Goal: Communication & Community: Ask a question

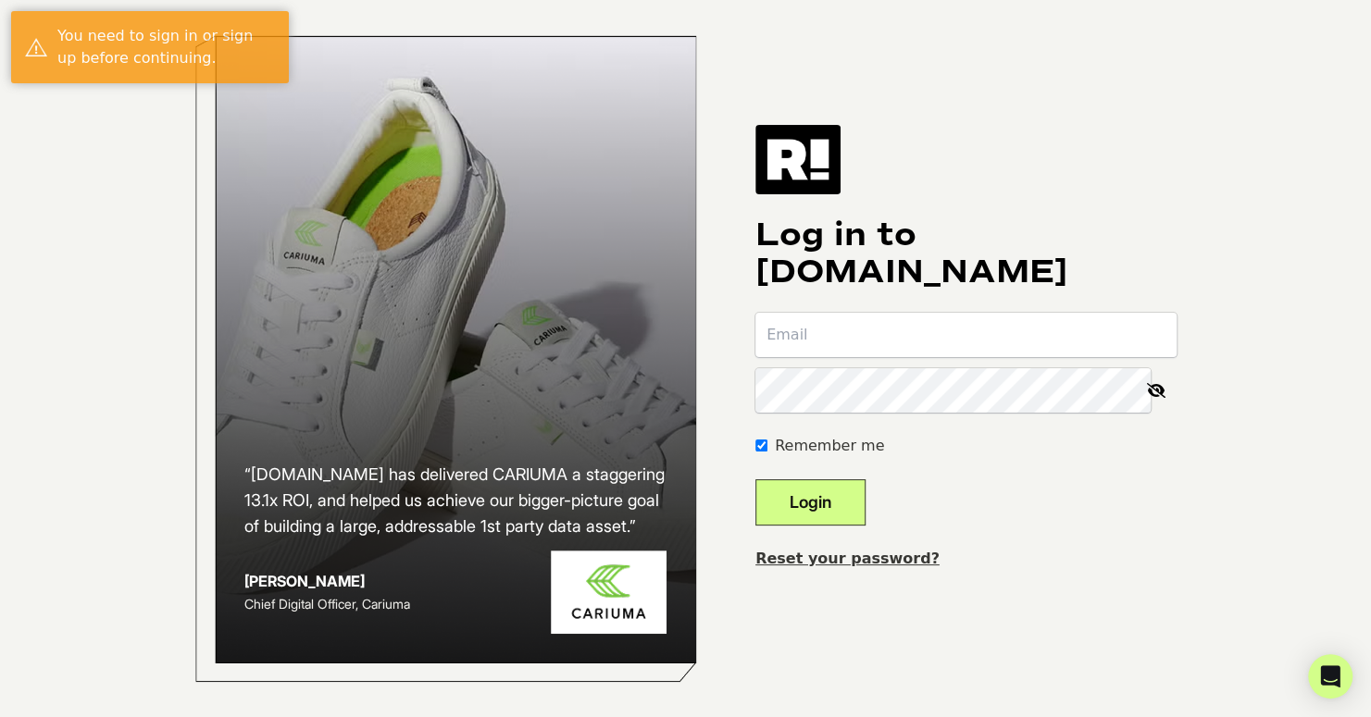
click at [879, 324] on input "email" at bounding box center [965, 335] width 421 height 44
type input "[EMAIL_ADDRESS][DOMAIN_NAME]"
click at [821, 510] on button "Login" at bounding box center [810, 502] width 110 height 46
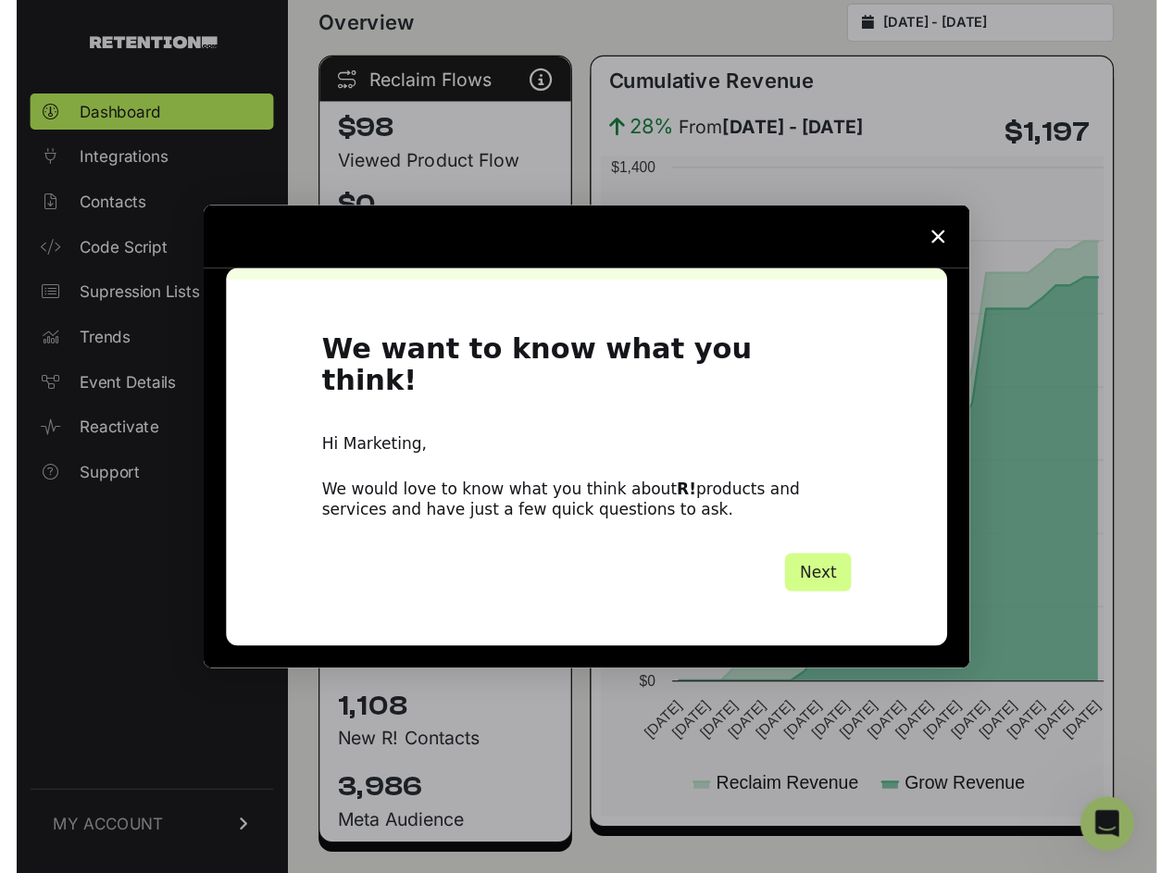
scroll to position [278, 0]
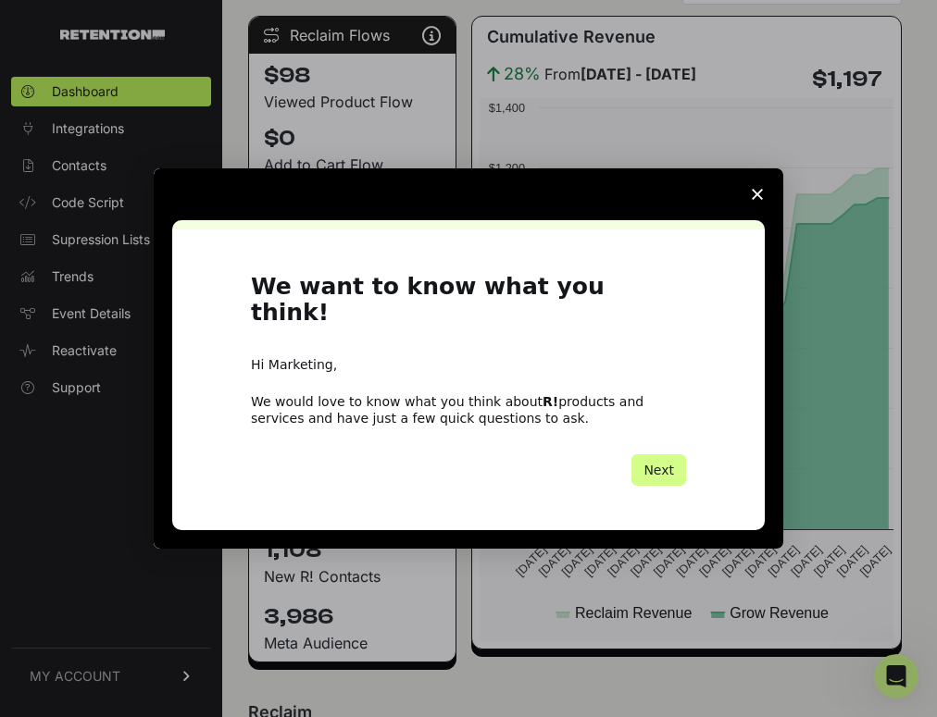
click at [755, 200] on icon "Close survey" at bounding box center [756, 194] width 11 height 11
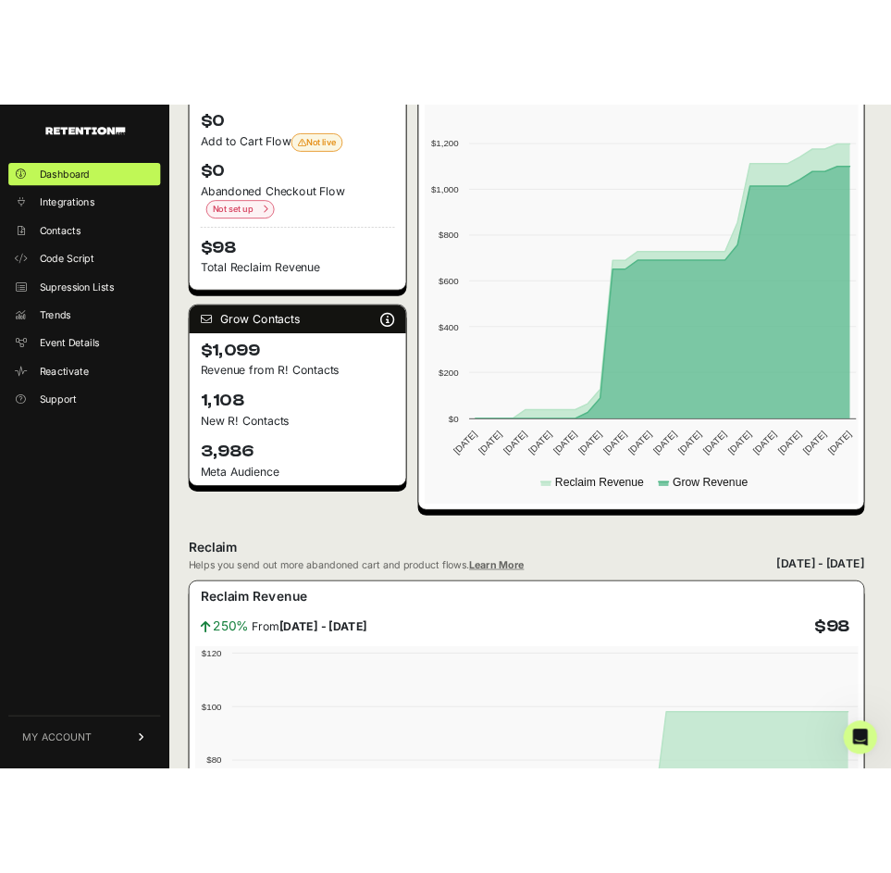
scroll to position [463, 0]
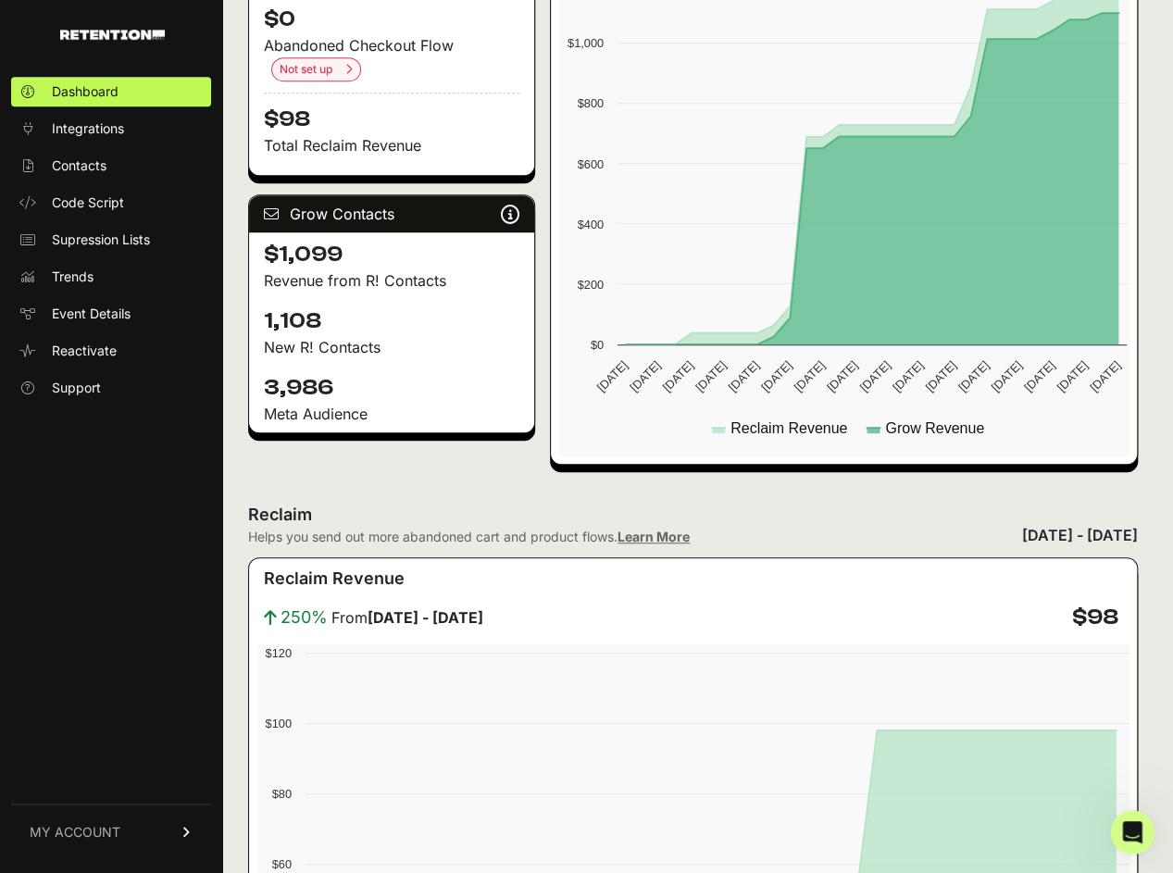
click at [305, 327] on h4 "1,108" at bounding box center [391, 321] width 255 height 30
click at [305, 232] on div "$1,099 Revenue from R! Contacts" at bounding box center [391, 265] width 285 height 67
click at [300, 384] on h4 "3,986" at bounding box center [391, 388] width 255 height 30
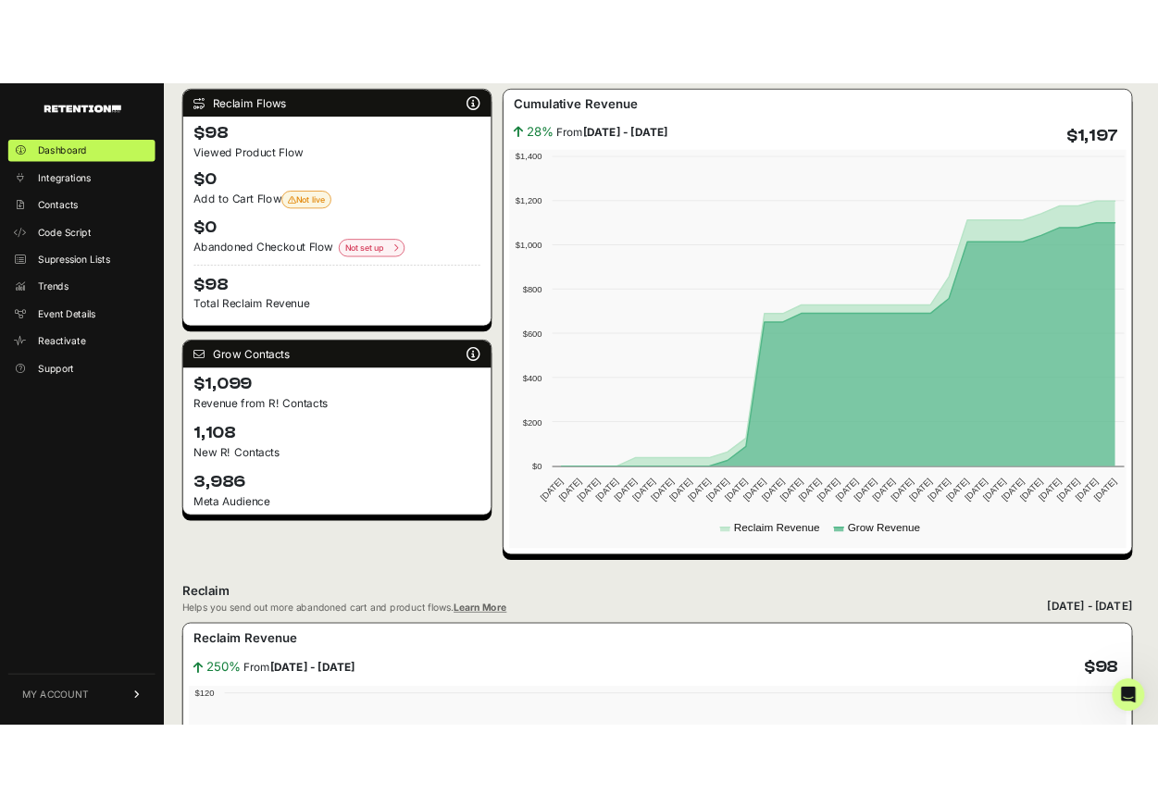
scroll to position [185, 0]
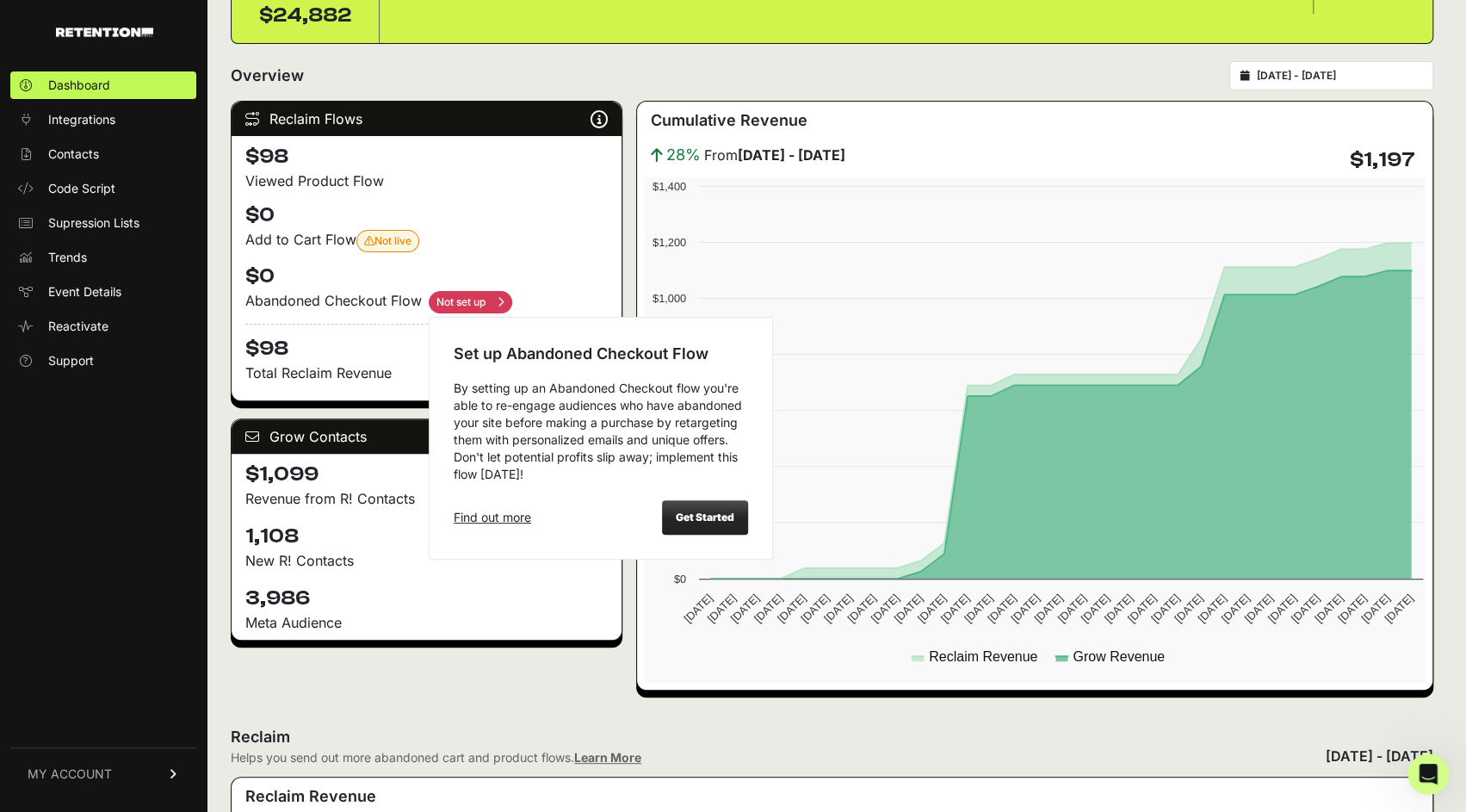
click at [499, 298] on input "checkbox" at bounding box center [471, 302] width 84 height 22
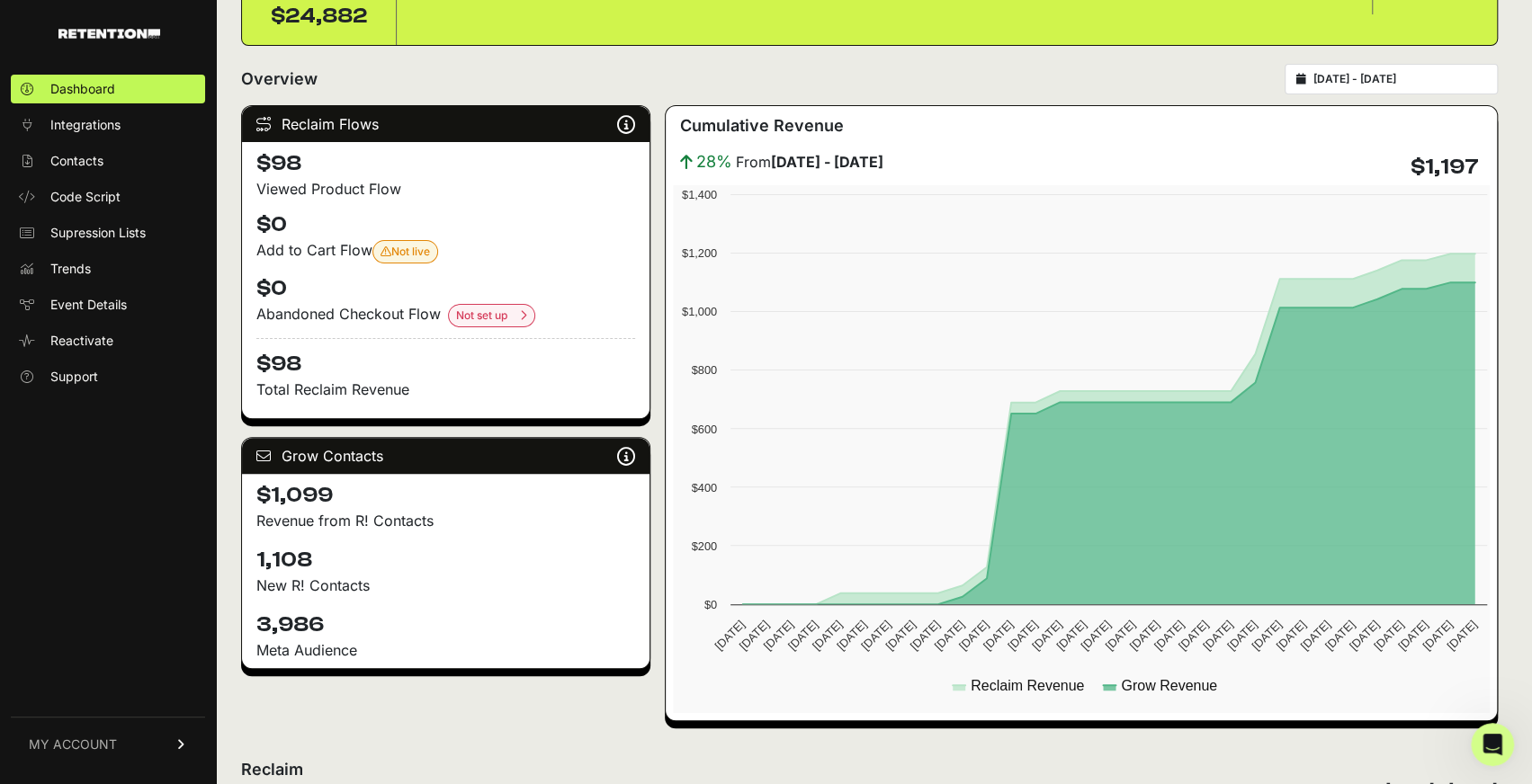
click at [655, 139] on div "Reclaim Flows Reclaim identifies your known audience when your ESP can't (due t…" at bounding box center [869, 413] width 1257 height 616
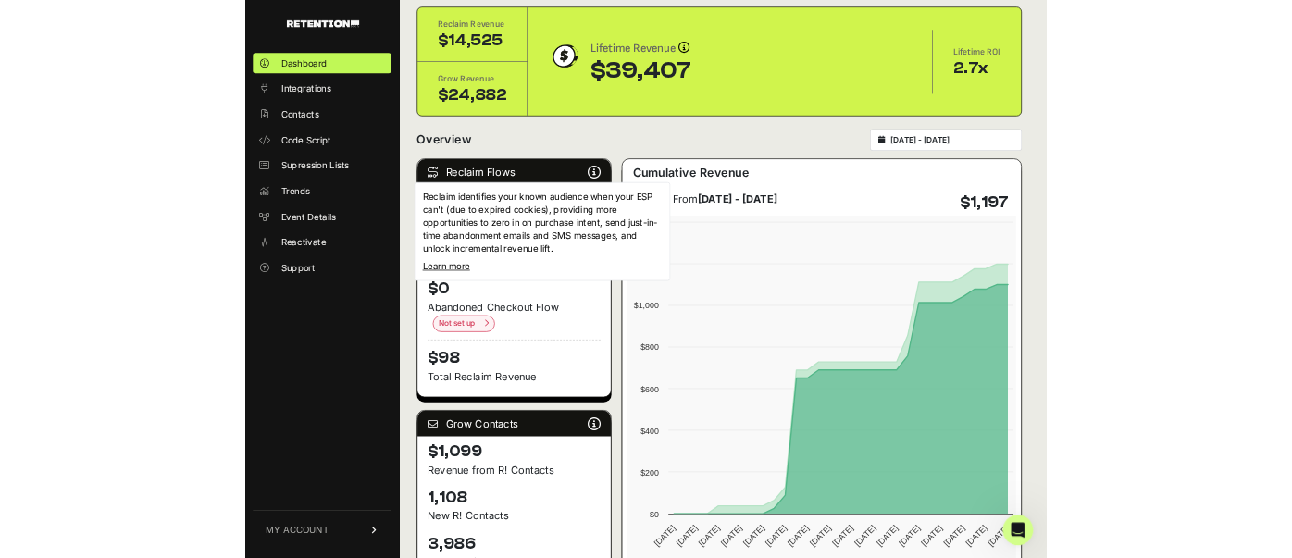
scroll to position [93, 0]
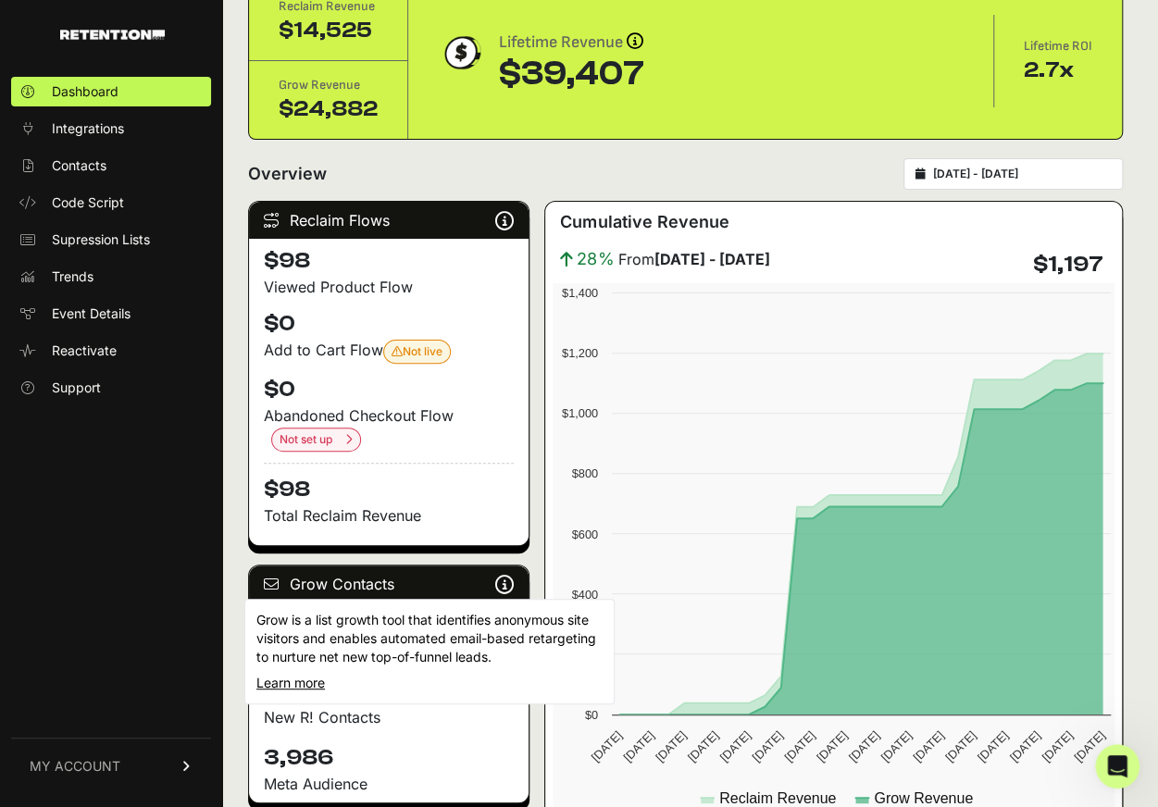
click at [502, 584] on icon at bounding box center [504, 584] width 19 height 1
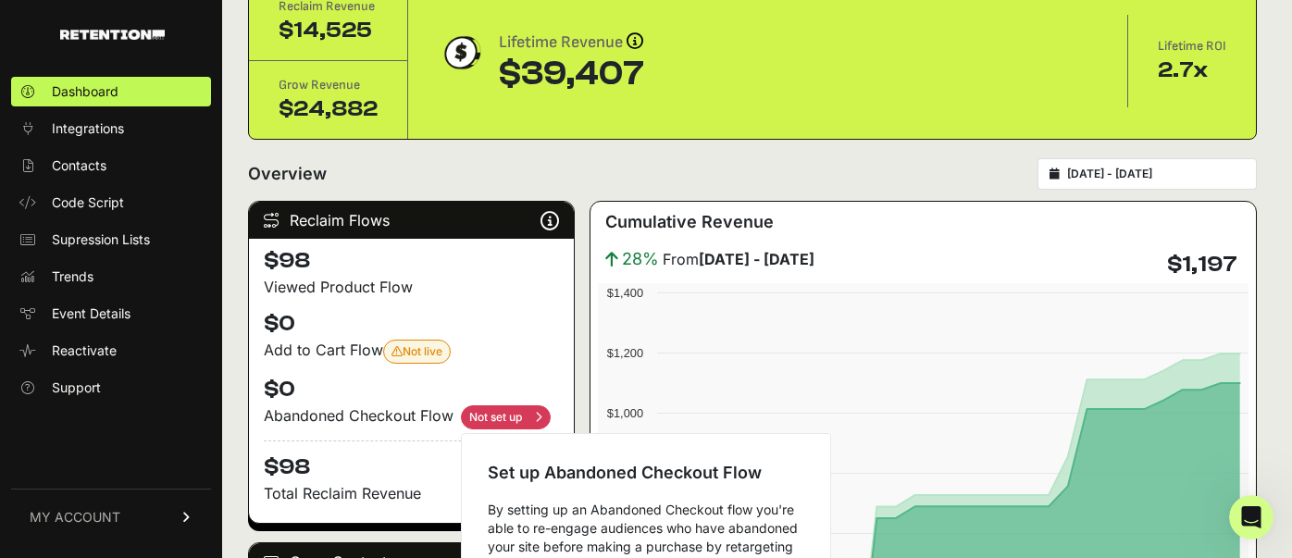
click at [516, 407] on input "checkbox" at bounding box center [506, 417] width 90 height 24
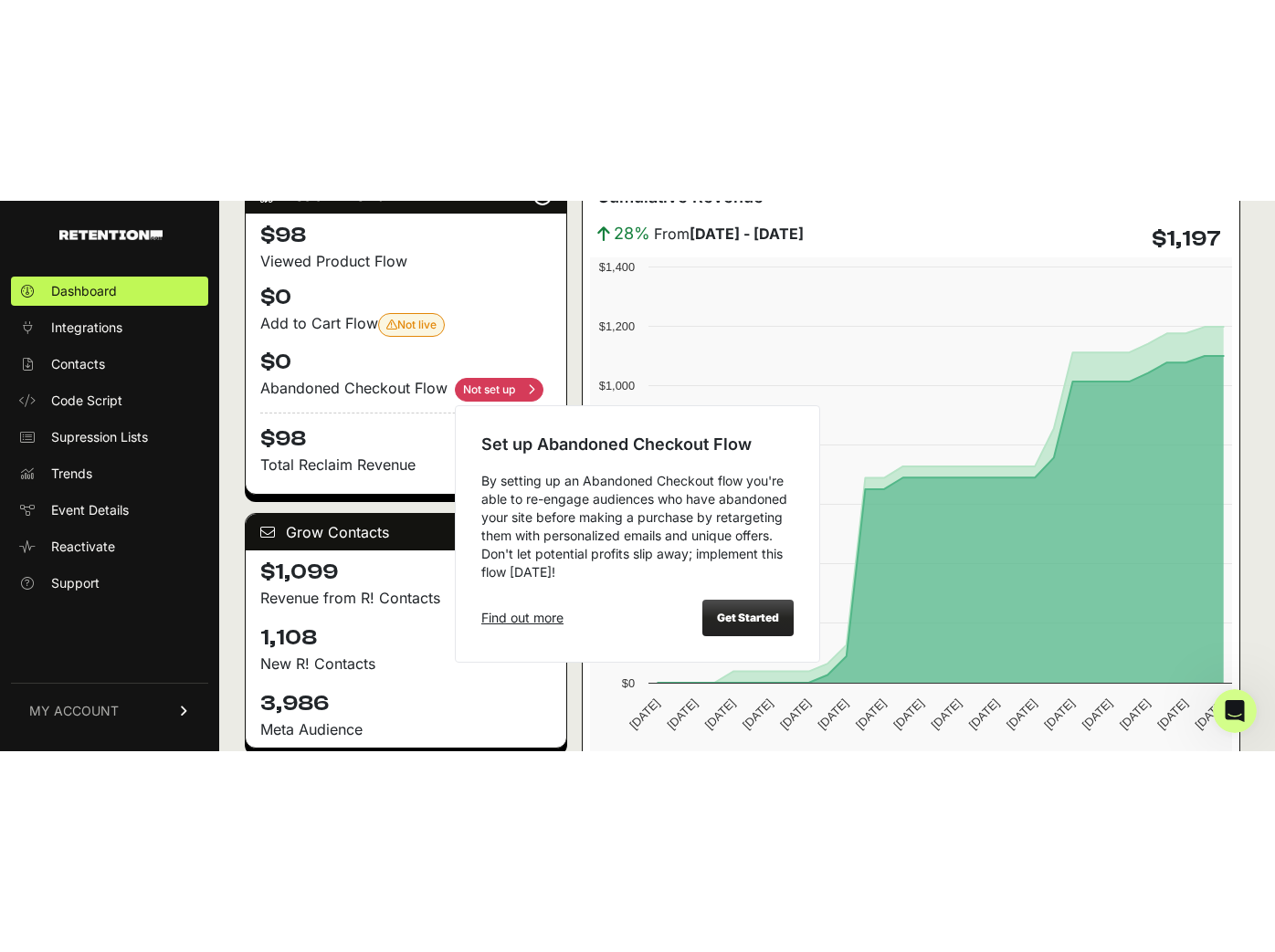
scroll to position [365, 0]
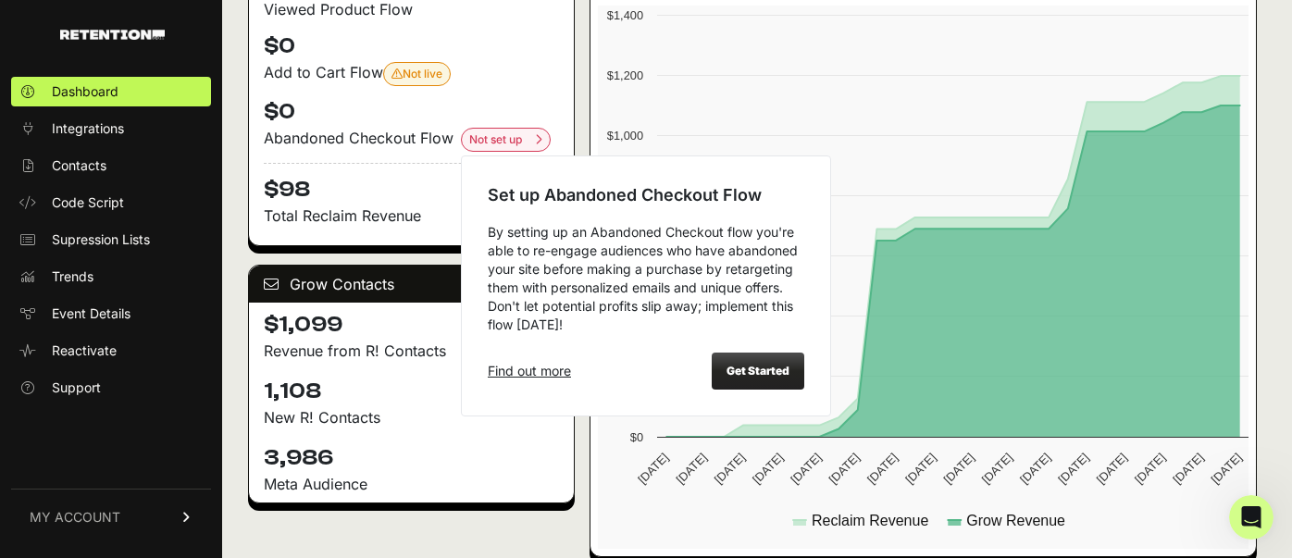
click at [739, 357] on div "Get Started" at bounding box center [758, 371] width 93 height 37
click at [767, 364] on strong "Get Started" at bounding box center [757, 371] width 63 height 14
click at [520, 143] on input "checkbox" at bounding box center [506, 140] width 90 height 24
checkbox input "true"
click at [786, 365] on strong "Get Started" at bounding box center [757, 371] width 63 height 14
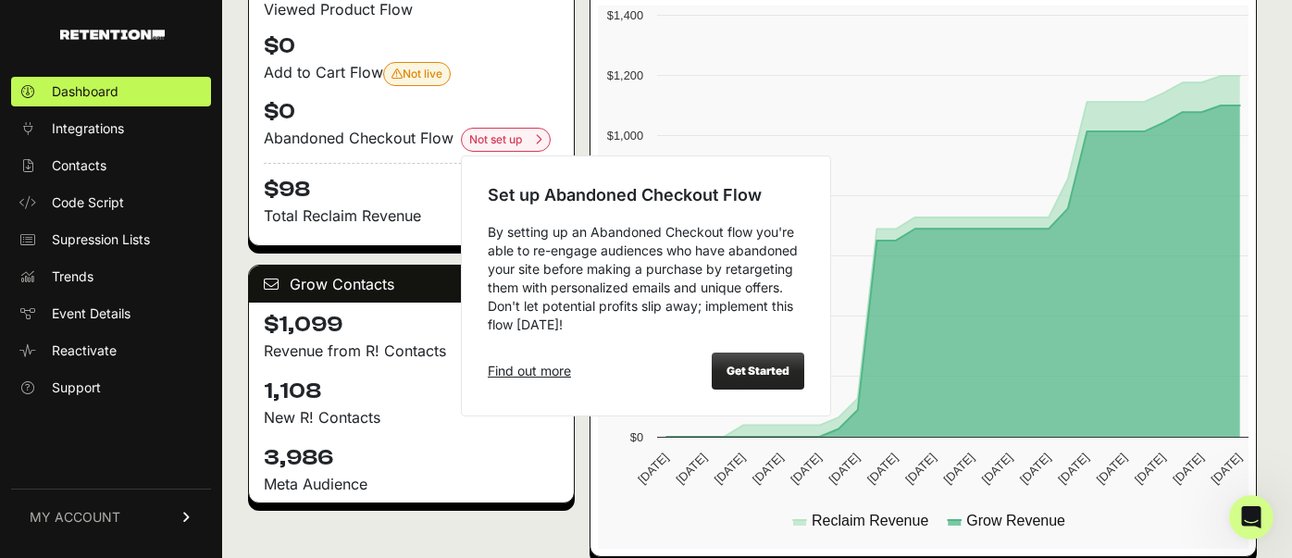
click at [738, 377] on div "Get Started" at bounding box center [758, 371] width 93 height 37
click at [514, 371] on link "Find out more" at bounding box center [529, 371] width 83 height 19
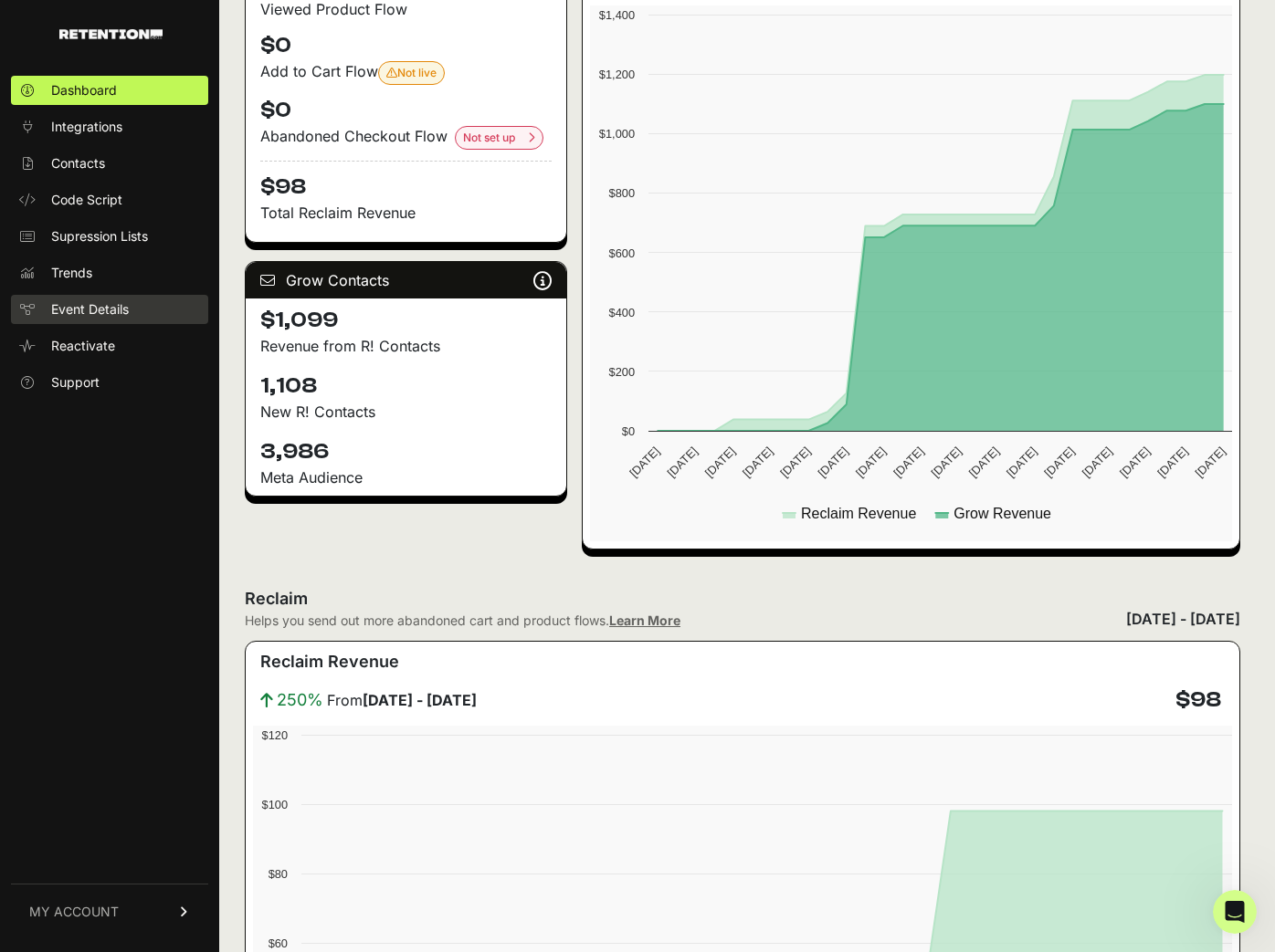
click at [45, 310] on link "Event Details" at bounding box center [110, 310] width 197 height 30
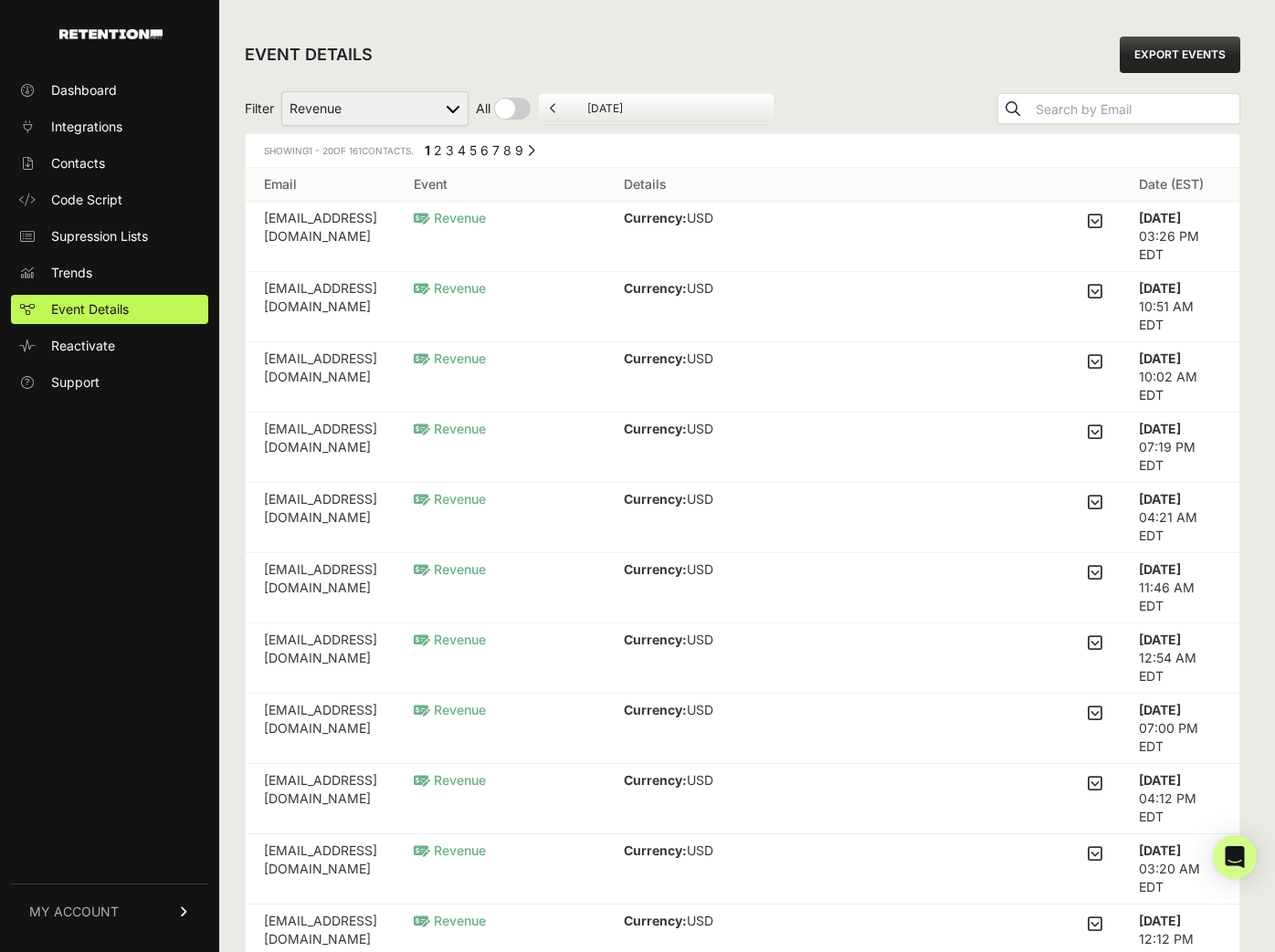
click at [426, 103] on select "Added to Cart Reclaim Checkout Started Reclaim Revenue Viewed Product Reclaim" at bounding box center [375, 109] width 188 height 35
select select "cart"
click at [282, 92] on select "Added to Cart Reclaim Checkout Started Reclaim Revenue Viewed Product Reclaim" at bounding box center [375, 109] width 188 height 35
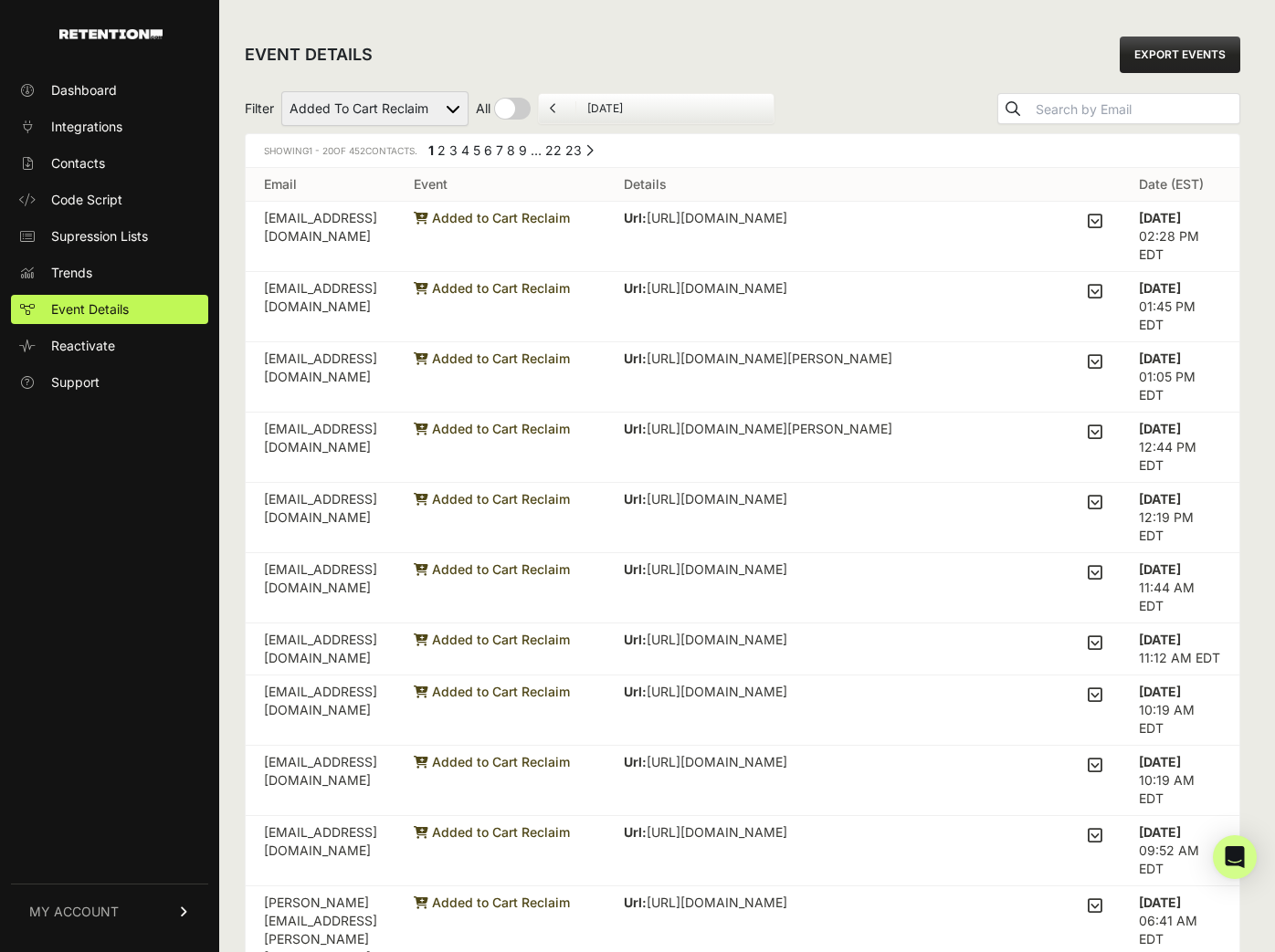
click at [428, 215] on icon at bounding box center [420, 218] width 15 height 13
click at [1102, 221] on icon at bounding box center [1094, 221] width 15 height 17
click at [0, 0] on input "checkbox" at bounding box center [0, 0] width 0 height 0
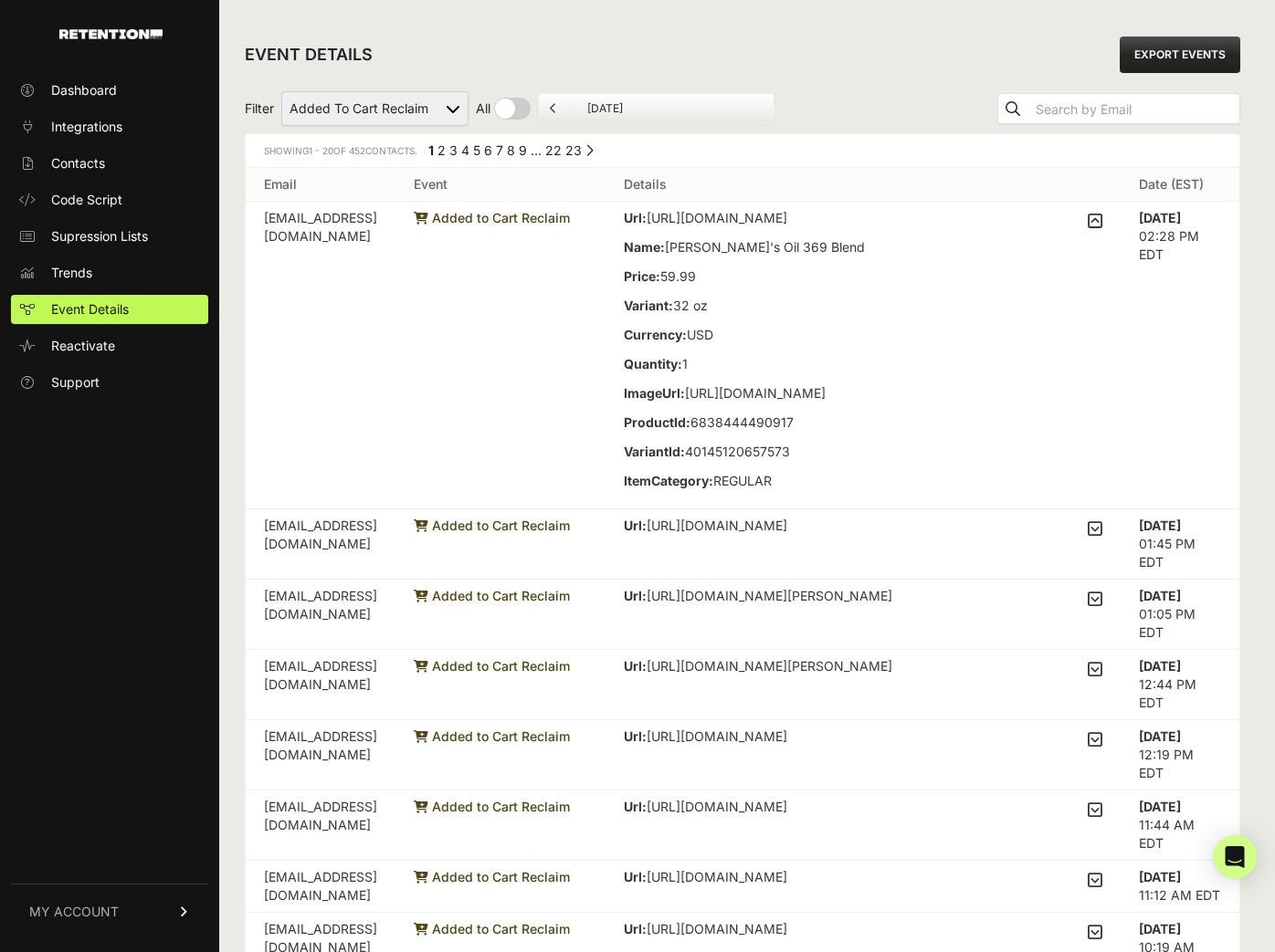
click at [1102, 221] on icon at bounding box center [1094, 221] width 15 height 17
click at [0, 0] on input "checkbox" at bounding box center [0, 0] width 0 height 0
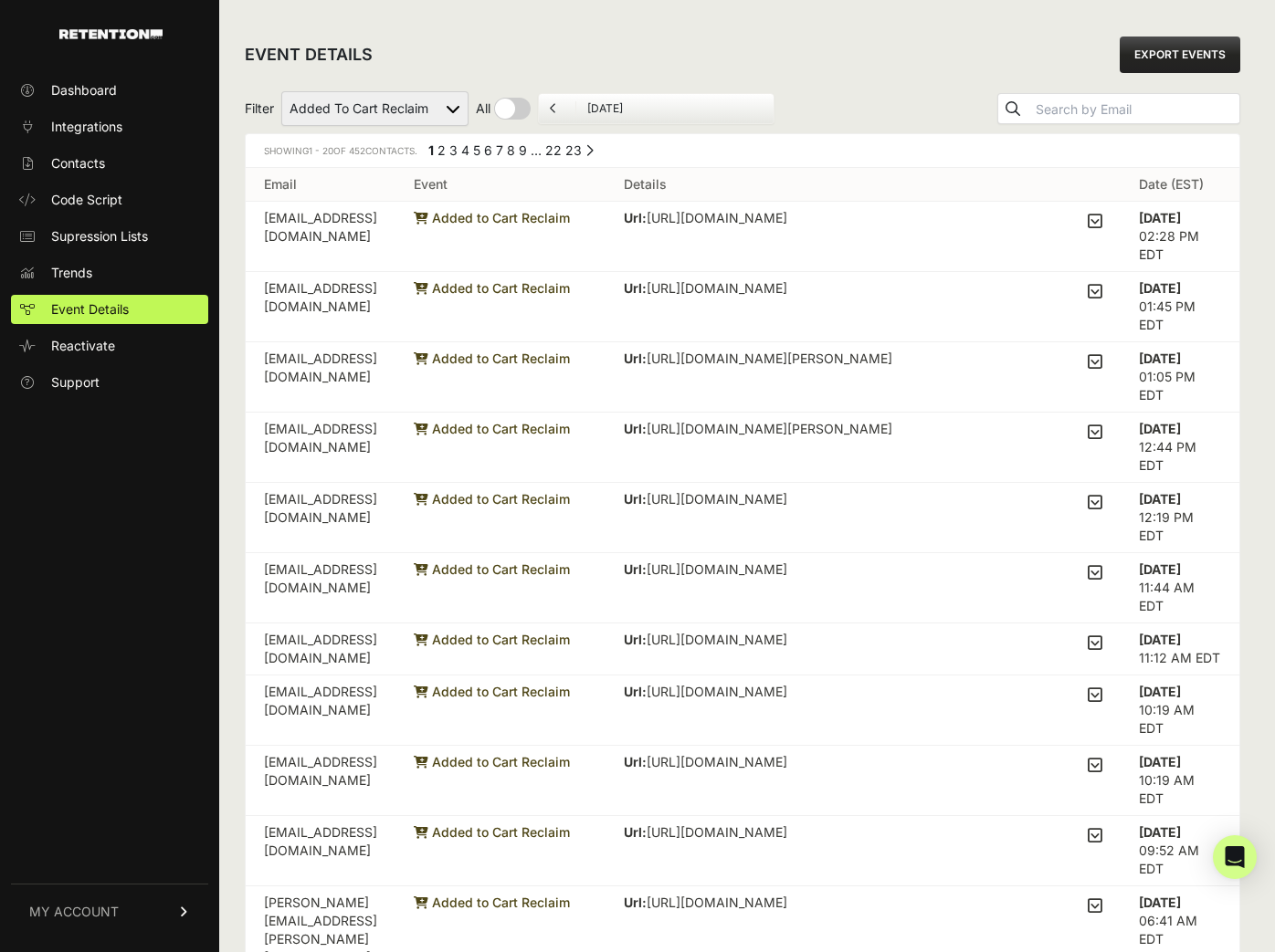
click at [440, 114] on select "Added to Cart Reclaim Checkout Started Reclaim Revenue Viewed Product Reclaim" at bounding box center [375, 109] width 188 height 35
select select "Checkout Started Reclaim"
click at [282, 92] on select "Added to Cart Reclaim Checkout Started Reclaim Revenue Viewed Product Reclaim" at bounding box center [375, 109] width 188 height 35
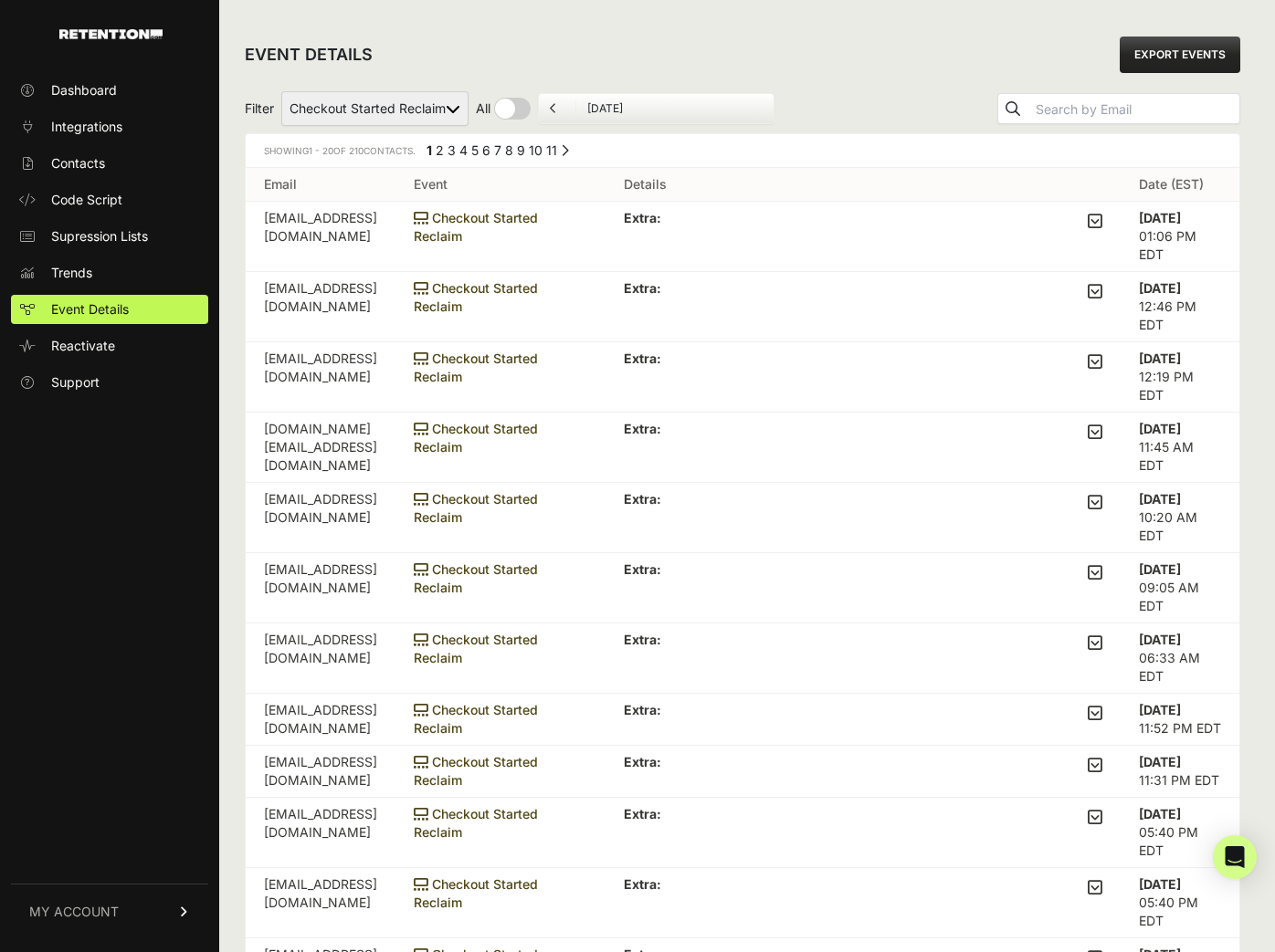
drag, startPoint x: 0, startPoint y: 0, endPoint x: 422, endPoint y: 108, distance: 435.6
click at [422, 108] on select "Added to Cart Reclaim Checkout Started Reclaim Revenue Viewed Product Reclaim" at bounding box center [375, 109] width 188 height 35
click at [538, 216] on span "Checkout Started Reclaim" at bounding box center [476, 227] width 124 height 34
click at [437, 109] on select "Added to Cart Reclaim Checkout Started Reclaim Revenue Viewed Product Reclaim" at bounding box center [375, 109] width 188 height 35
click at [98, 85] on span "Dashboard" at bounding box center [84, 90] width 66 height 19
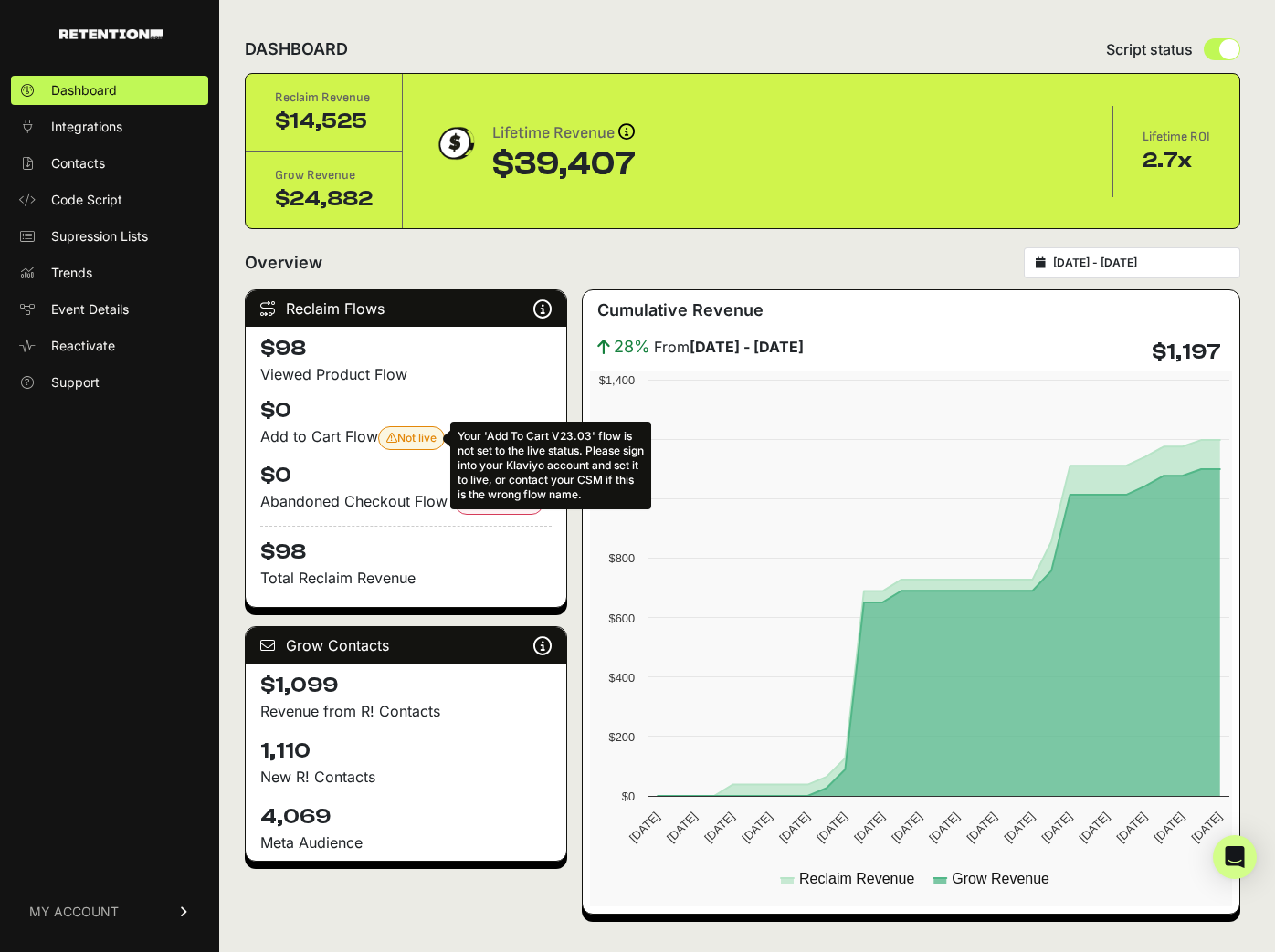
click at [411, 432] on span "Not live Your 'Add To Cart V23.03' flow is not set to the live status. Please s…" at bounding box center [411, 438] width 50 height 14
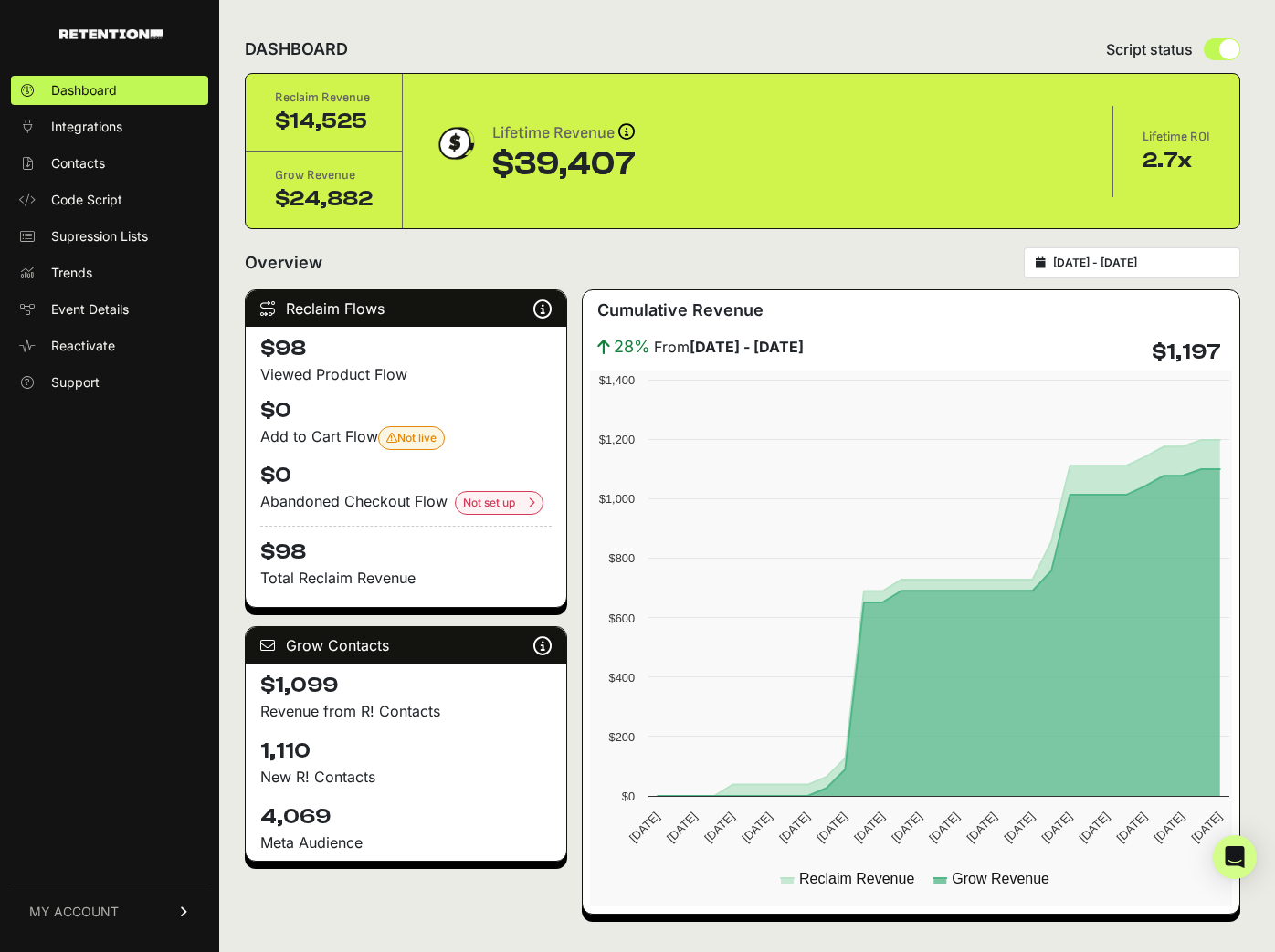
click at [306, 301] on div "Reclaim Flows Reclaim identifies your known audience when your ESP can't (due t…" at bounding box center [406, 308] width 321 height 37
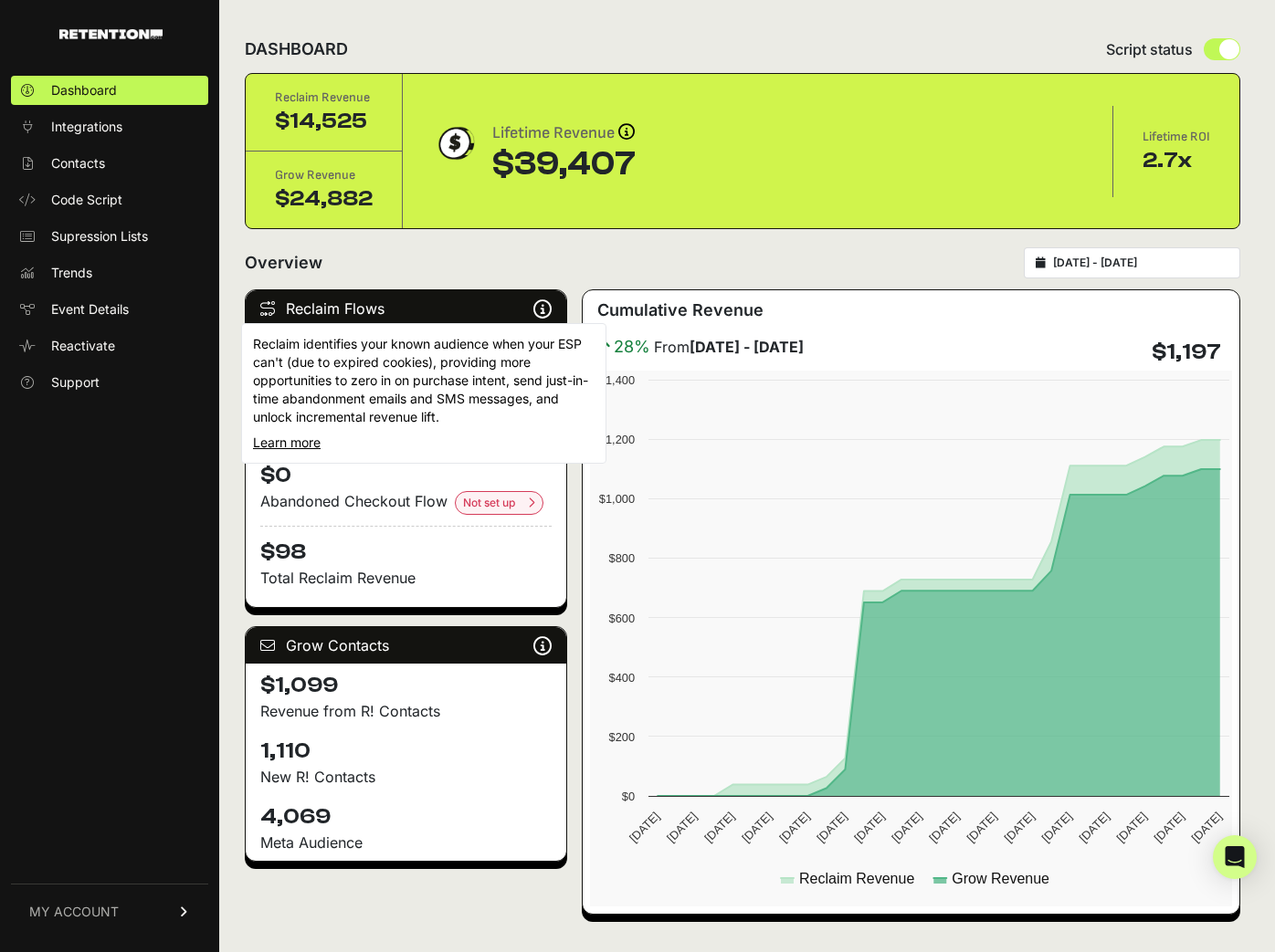
click at [544, 309] on icon at bounding box center [542, 309] width 19 height 1
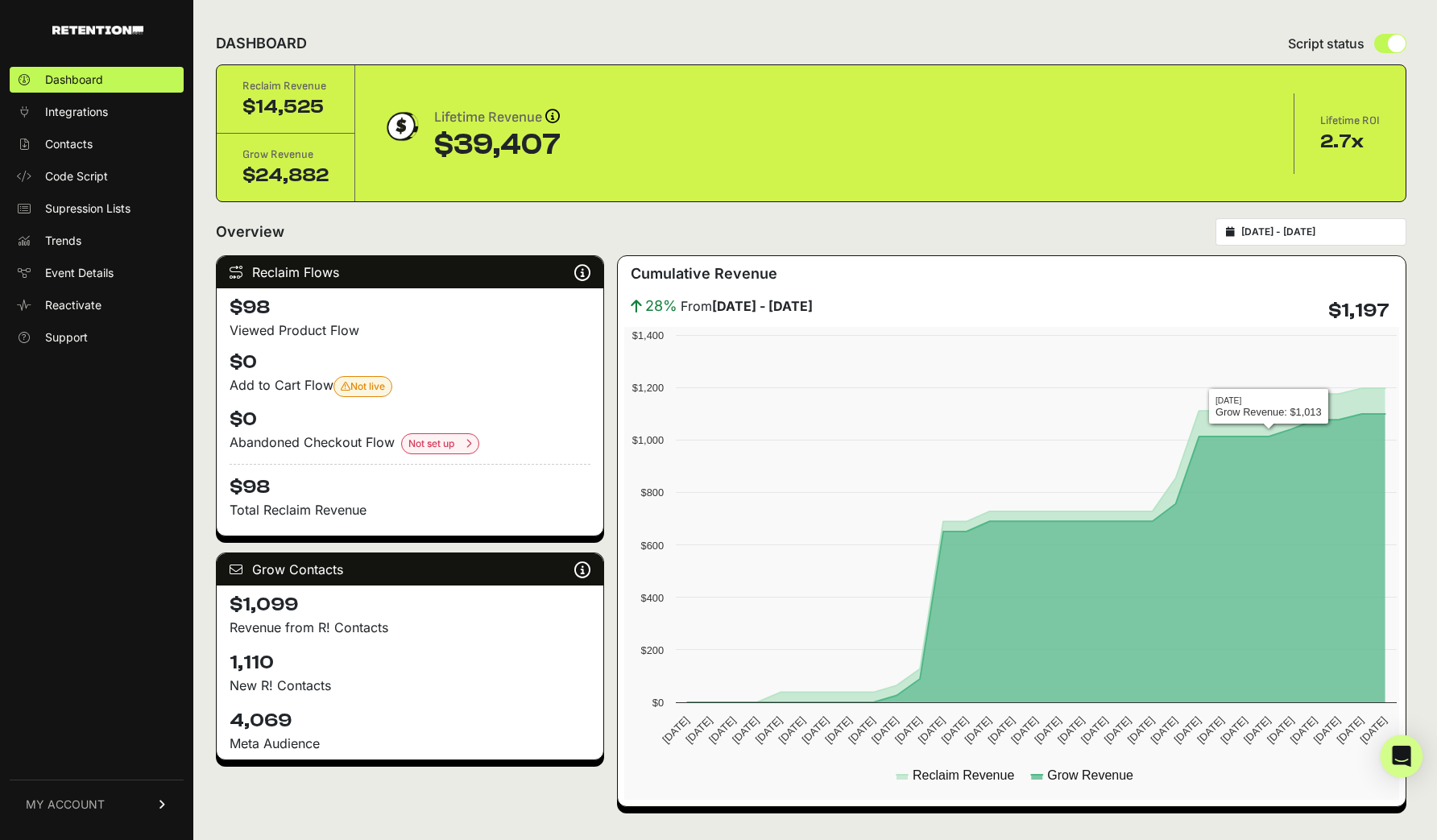
click at [1124, 751] on icon "Open Intercom Messenger" at bounding box center [1401, 756] width 21 height 21
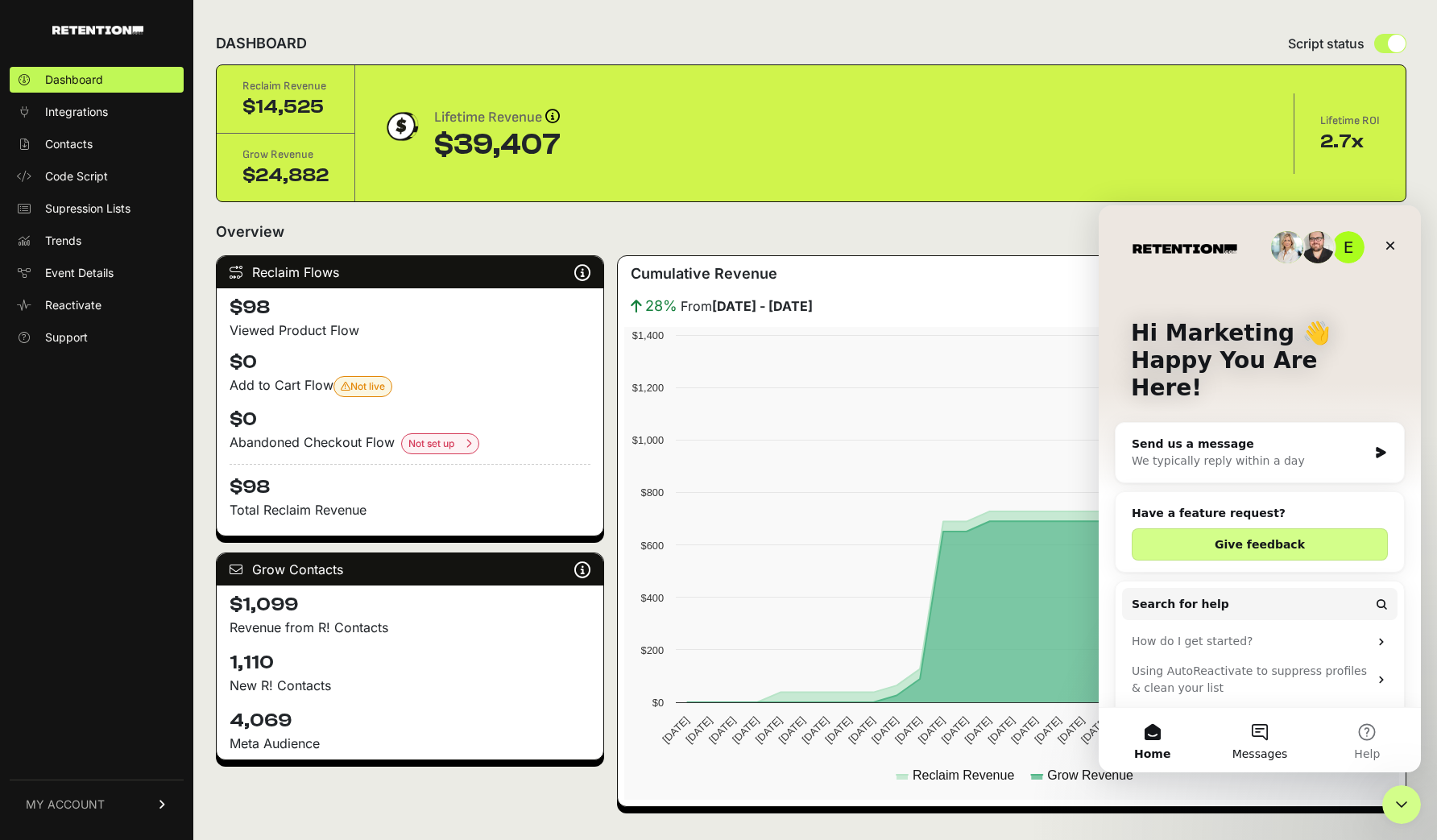
click at [1124, 744] on button "Messages" at bounding box center [1259, 740] width 107 height 64
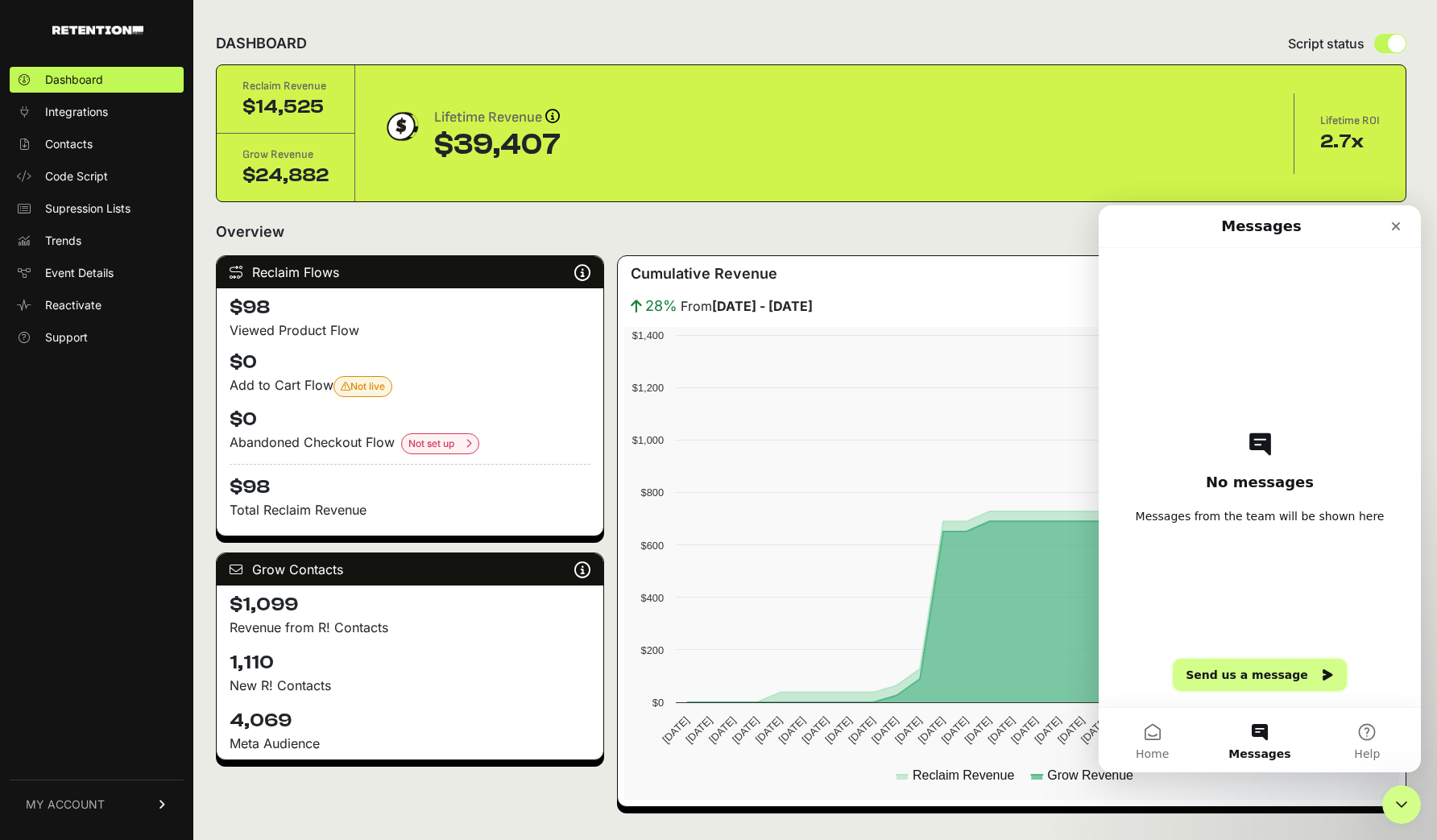
click at [1124, 664] on button "Send us a message" at bounding box center [1259, 675] width 174 height 32
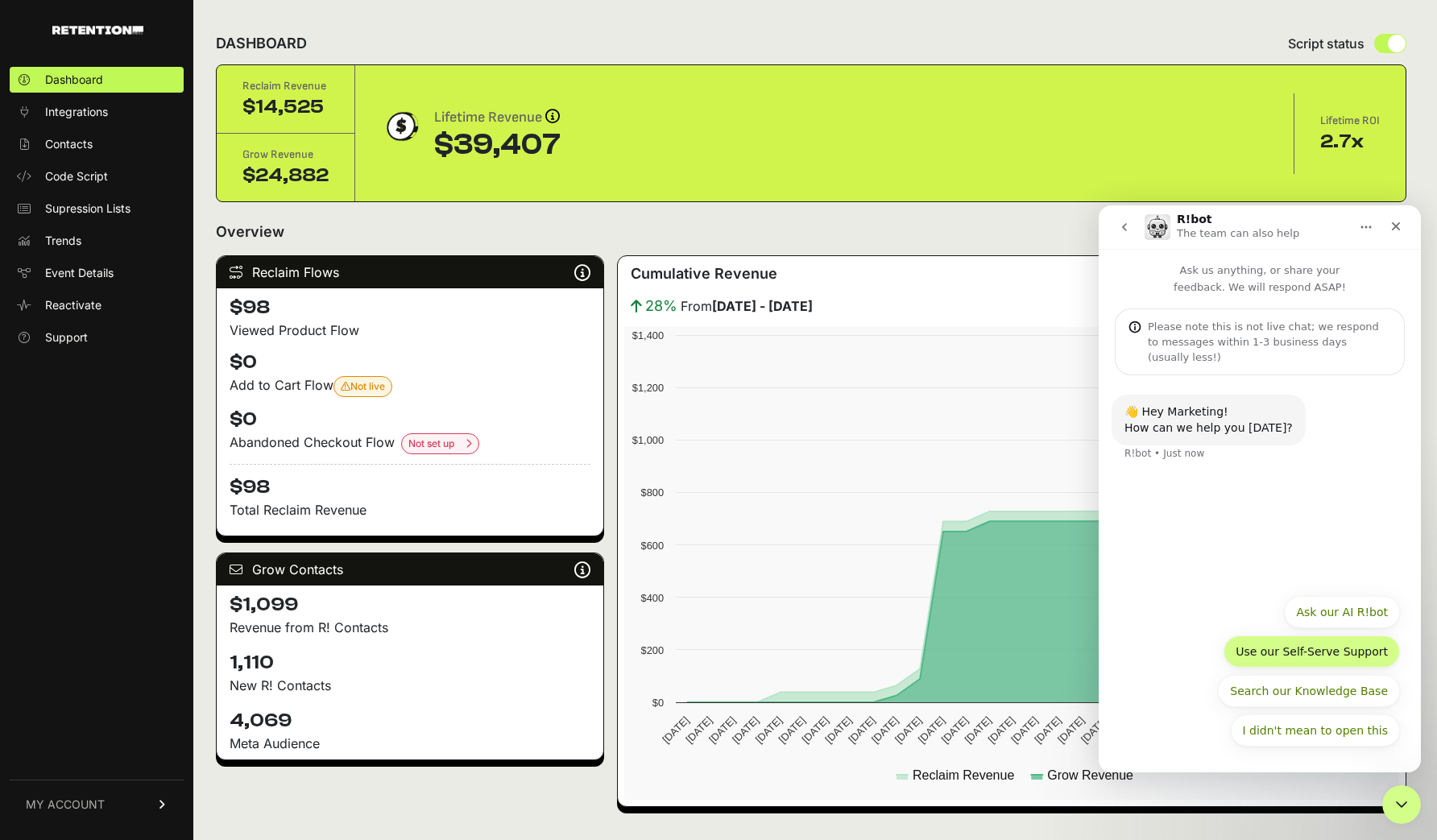
click at [1124, 651] on button "Use our Self-Serve Support" at bounding box center [1312, 651] width 177 height 32
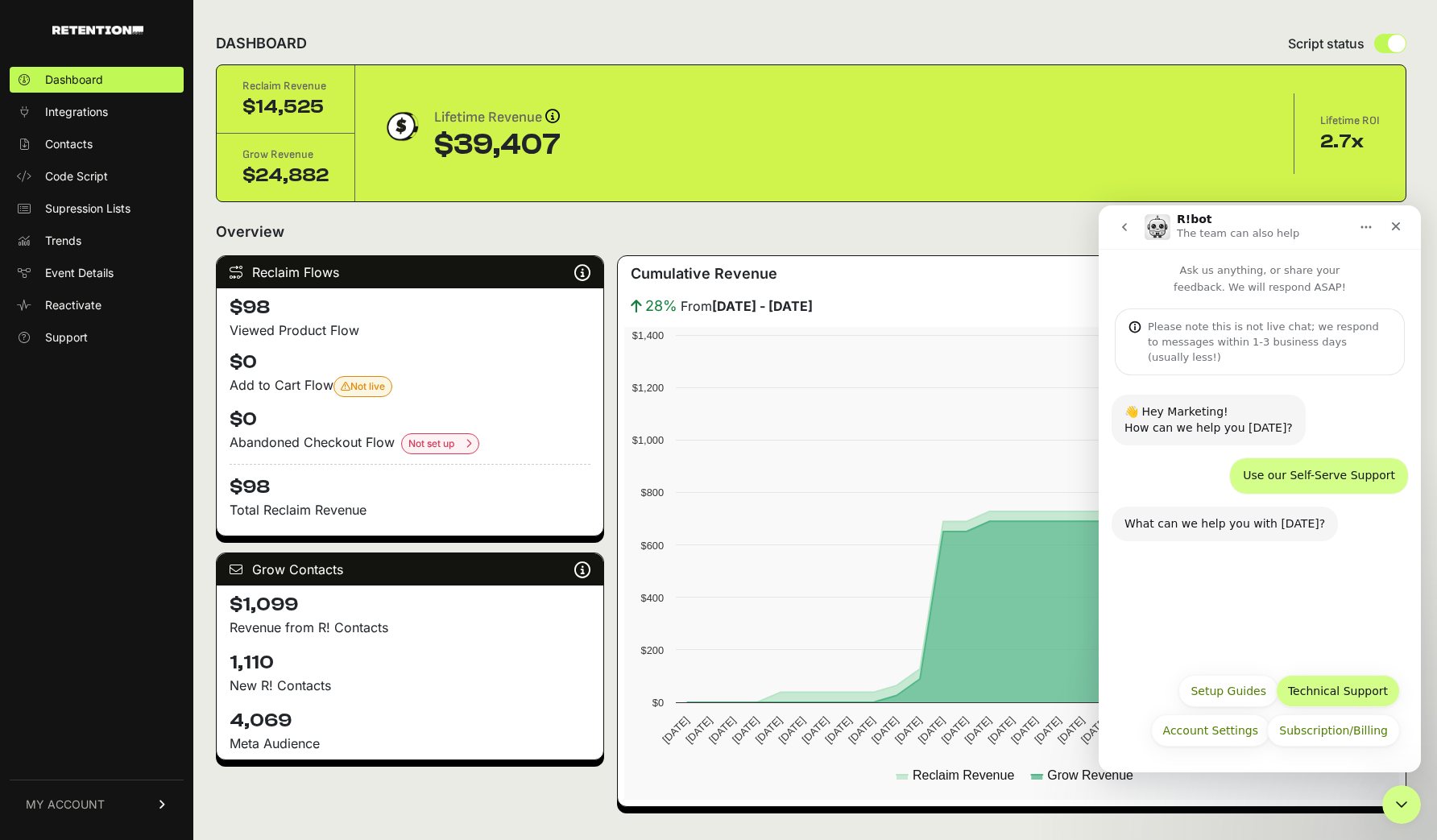
click at [1124, 693] on button "Technical Support" at bounding box center [1338, 691] width 124 height 32
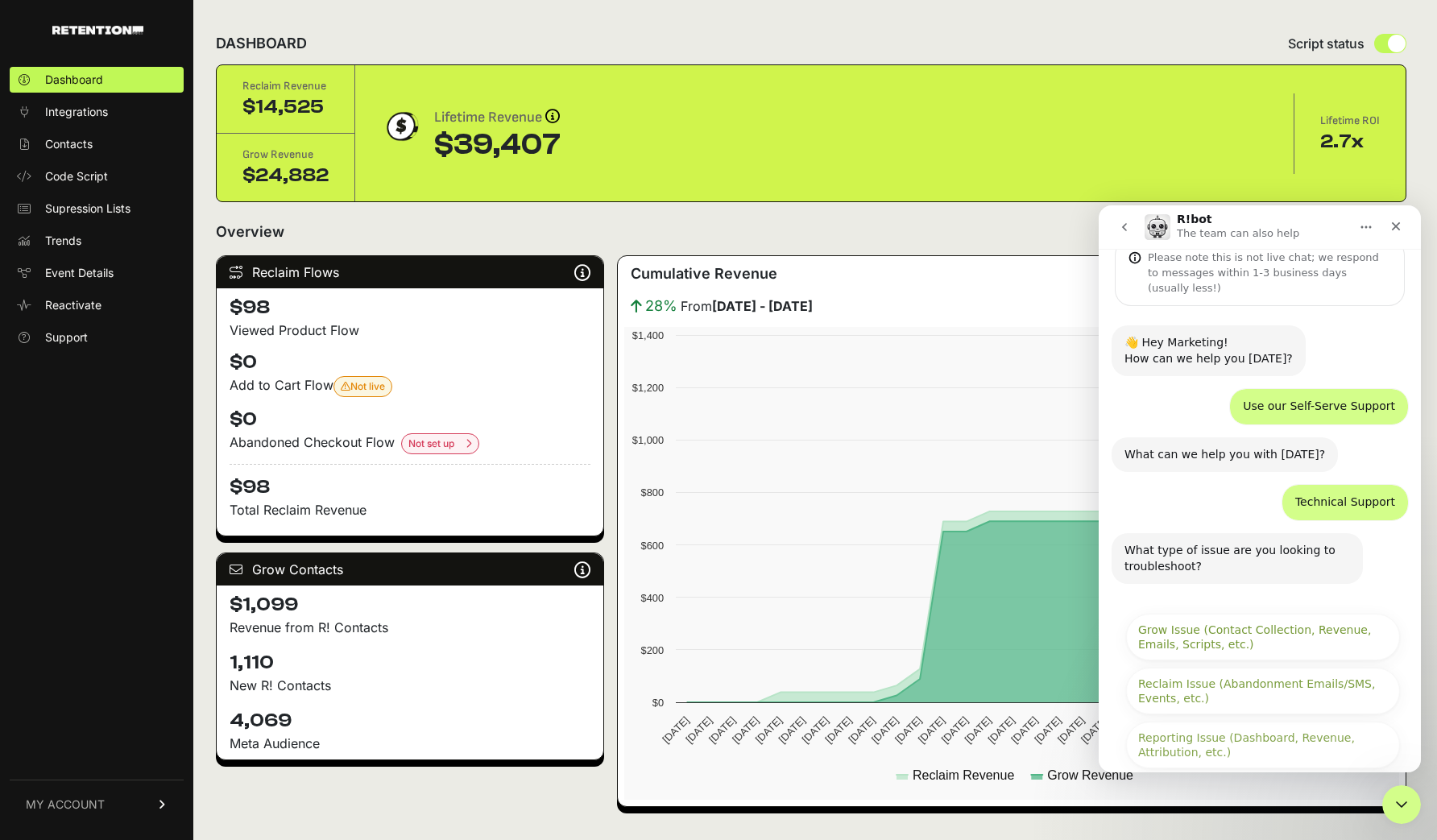
scroll to position [154, 0]
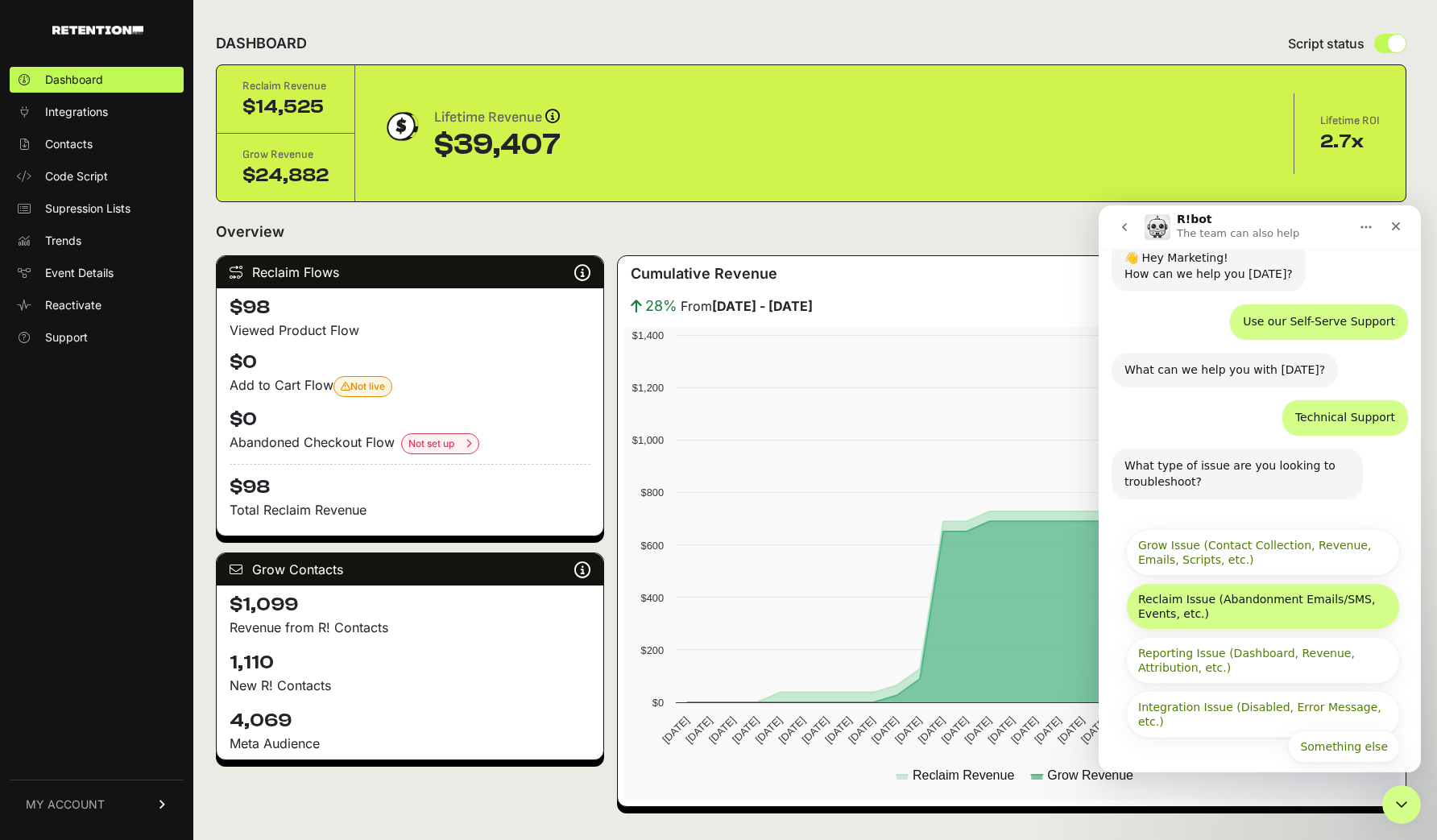
click at [1124, 589] on button "Reclaim Issue (Abandonment Emails/SMS, Events, etc.)" at bounding box center [1263, 607] width 274 height 47
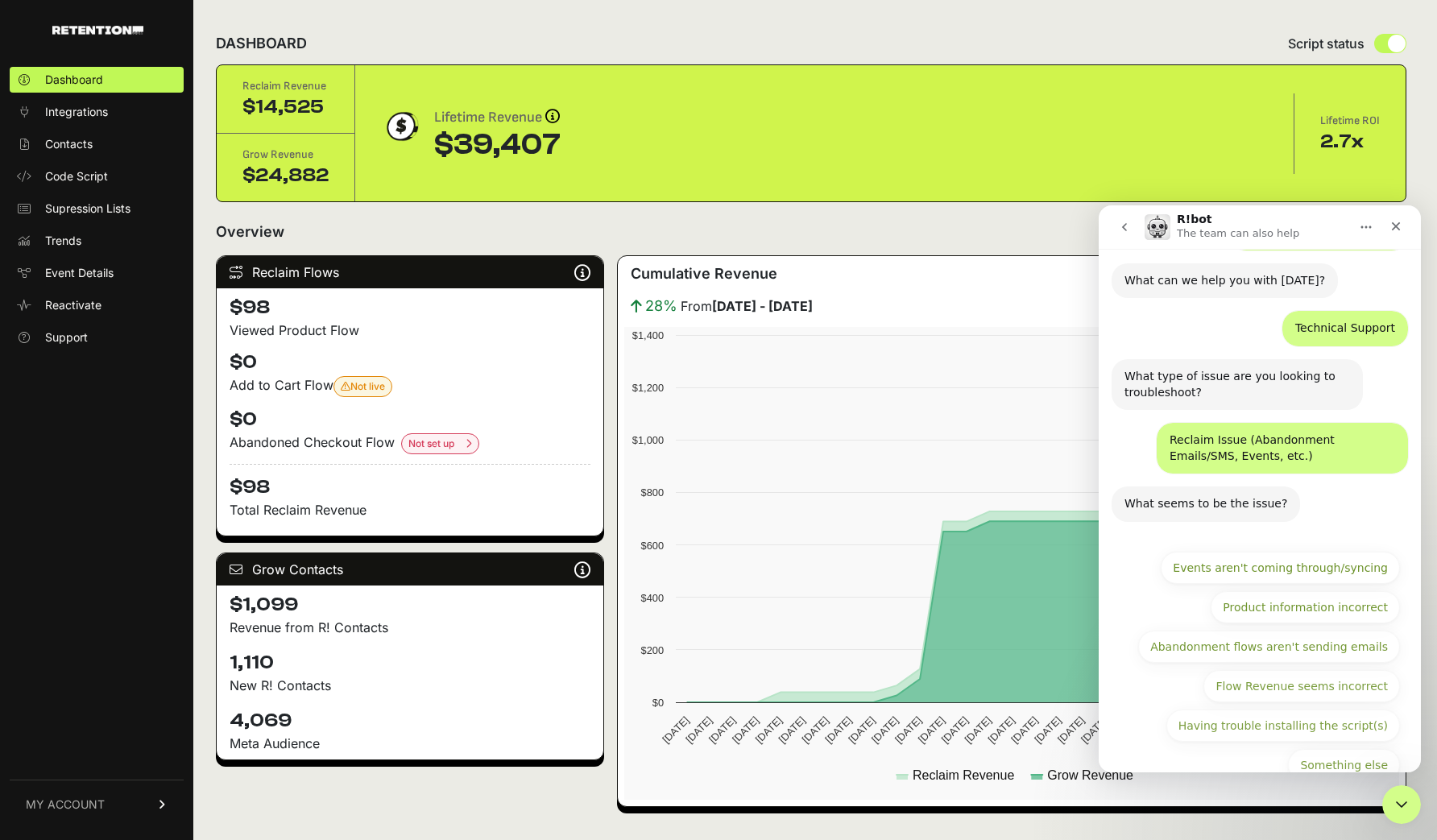
scroll to position [262, 0]
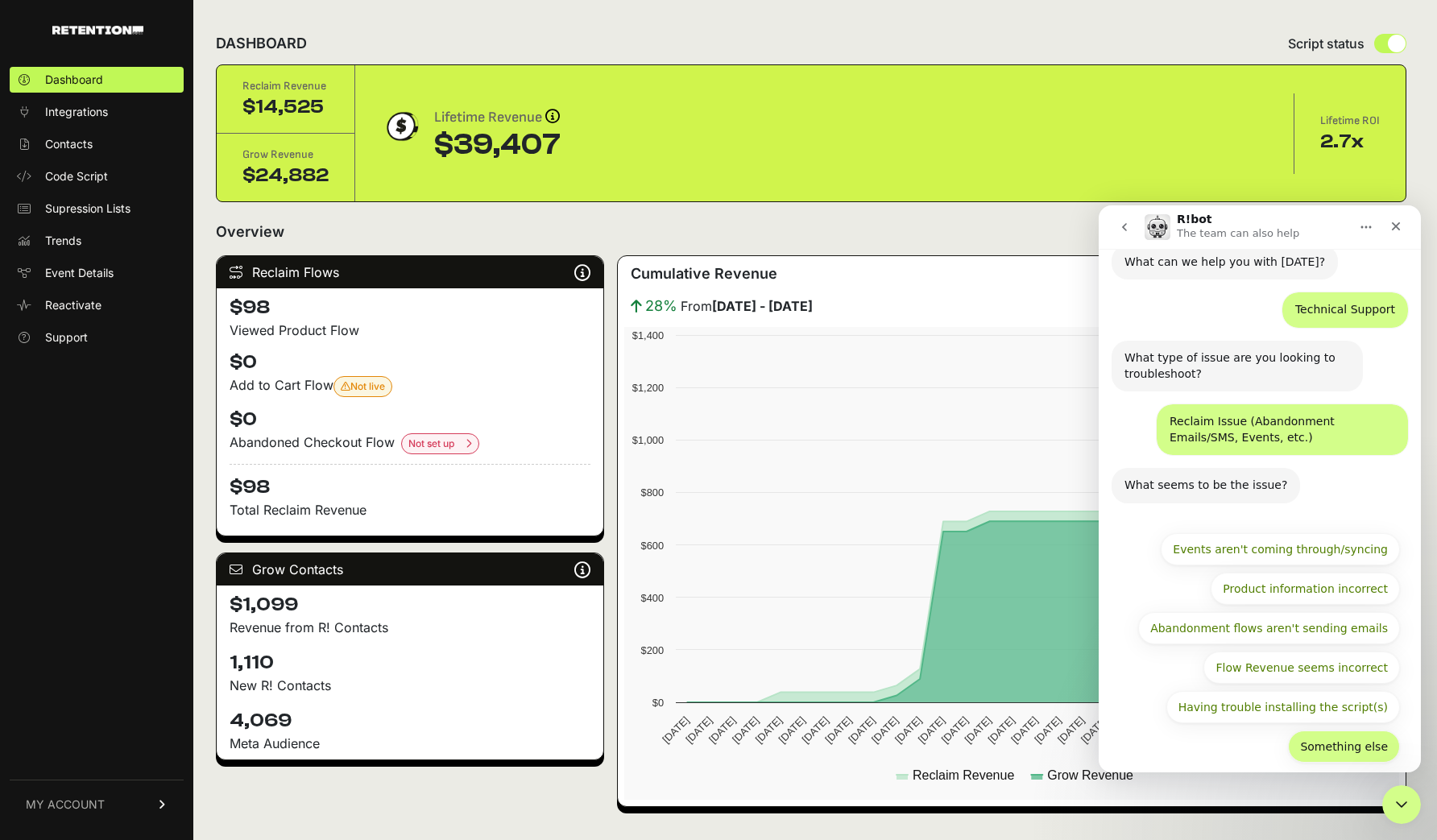
click at [1124, 730] on button "Something else" at bounding box center [1344, 746] width 112 height 32
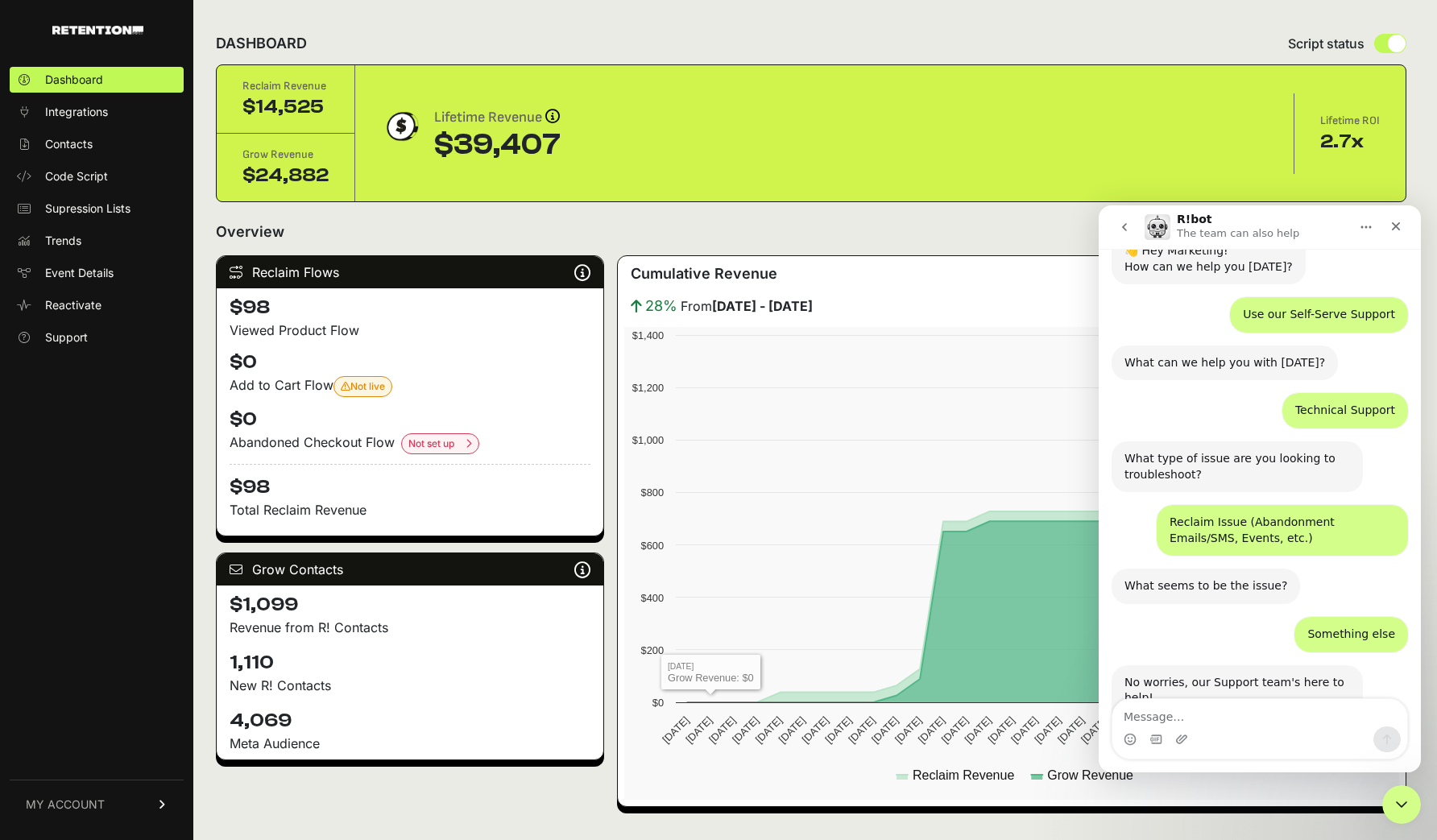
scroll to position [203, 0]
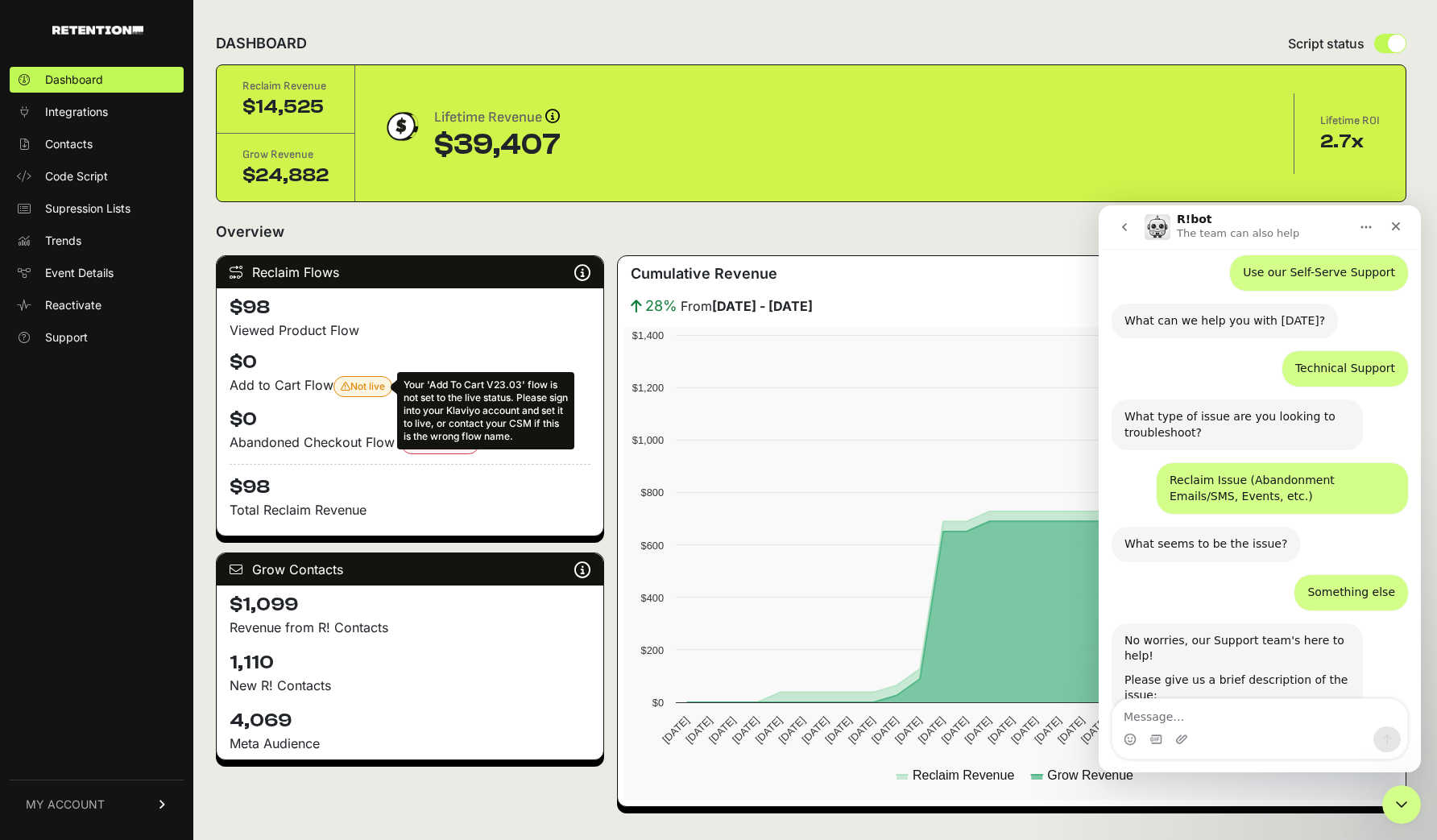
click at [366, 384] on span "Not live Your 'Add To Cart V23.03' flow is not set to the live status. Please s…" at bounding box center [362, 386] width 44 height 12
click at [355, 384] on span "Not live Your 'Add To Cart V23.03' flow is not set to the live status. Please s…" at bounding box center [362, 386] width 44 height 12
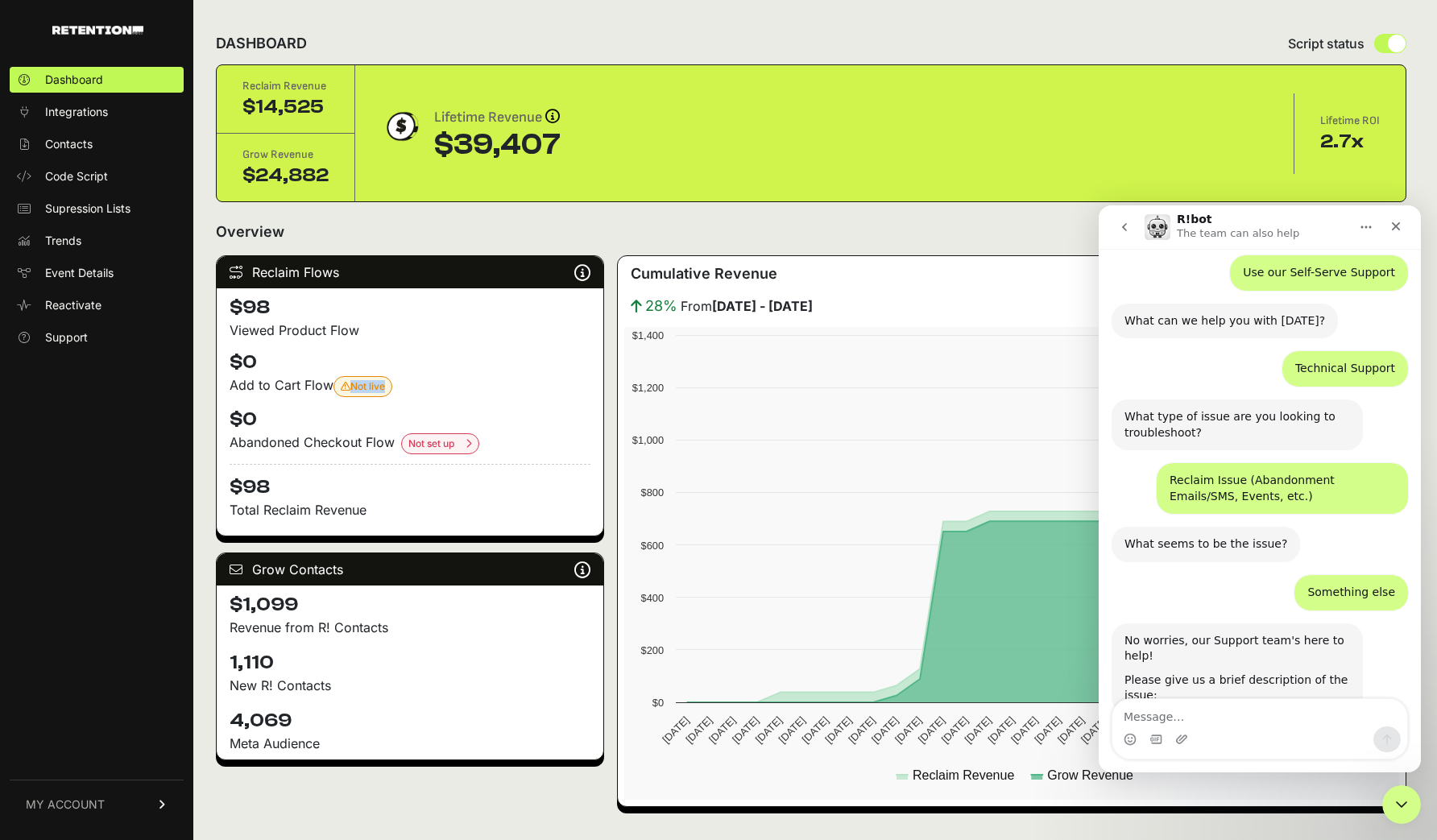
click at [355, 384] on span "Not live Your 'Add To Cart V23.03' flow is not set to the live status. Please s…" at bounding box center [362, 386] width 44 height 12
click at [1124, 714] on textarea "Message…" at bounding box center [1259, 712] width 295 height 27
type textarea "Update Add to Cart Flow Name"
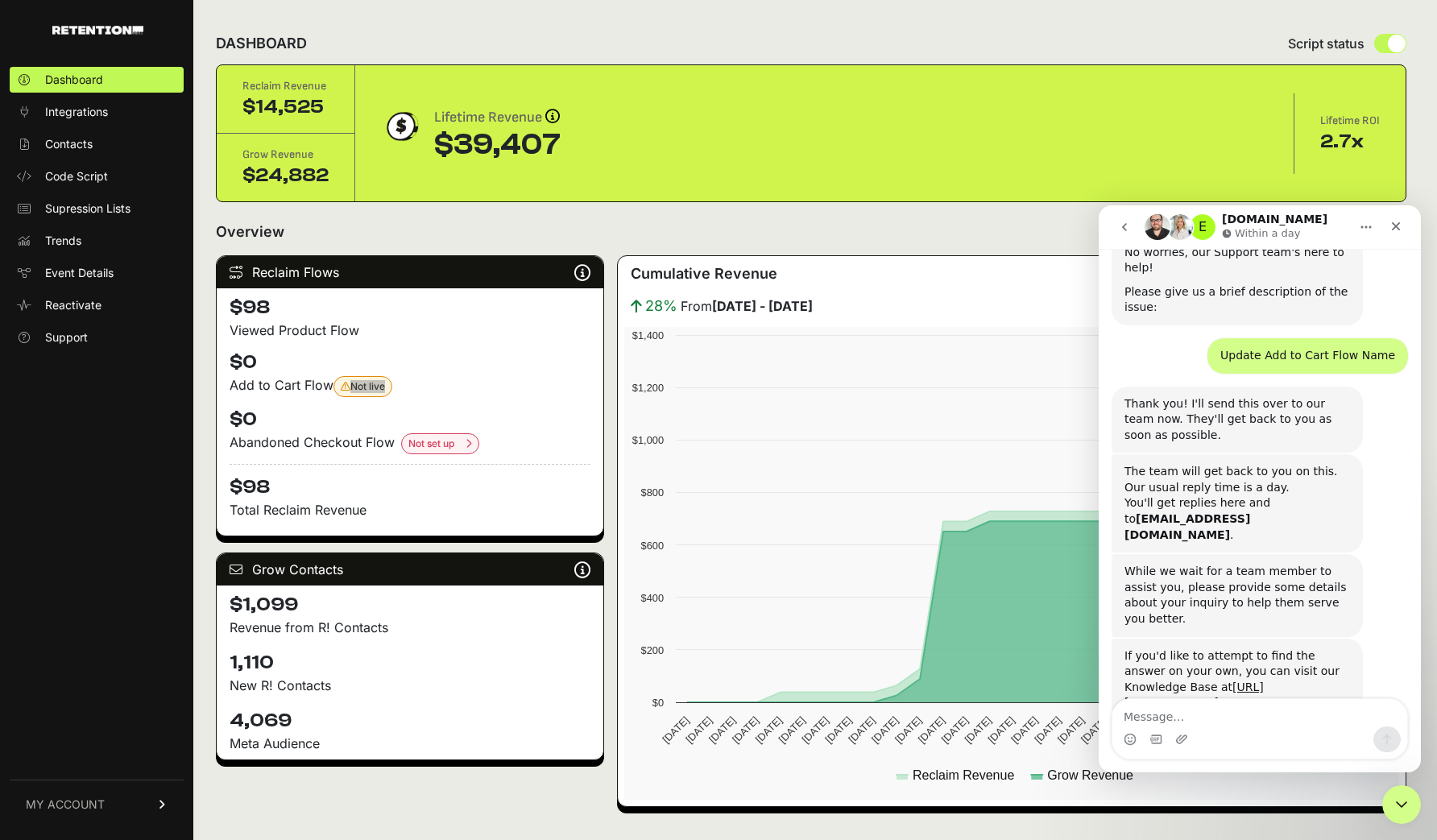
scroll to position [596, 0]
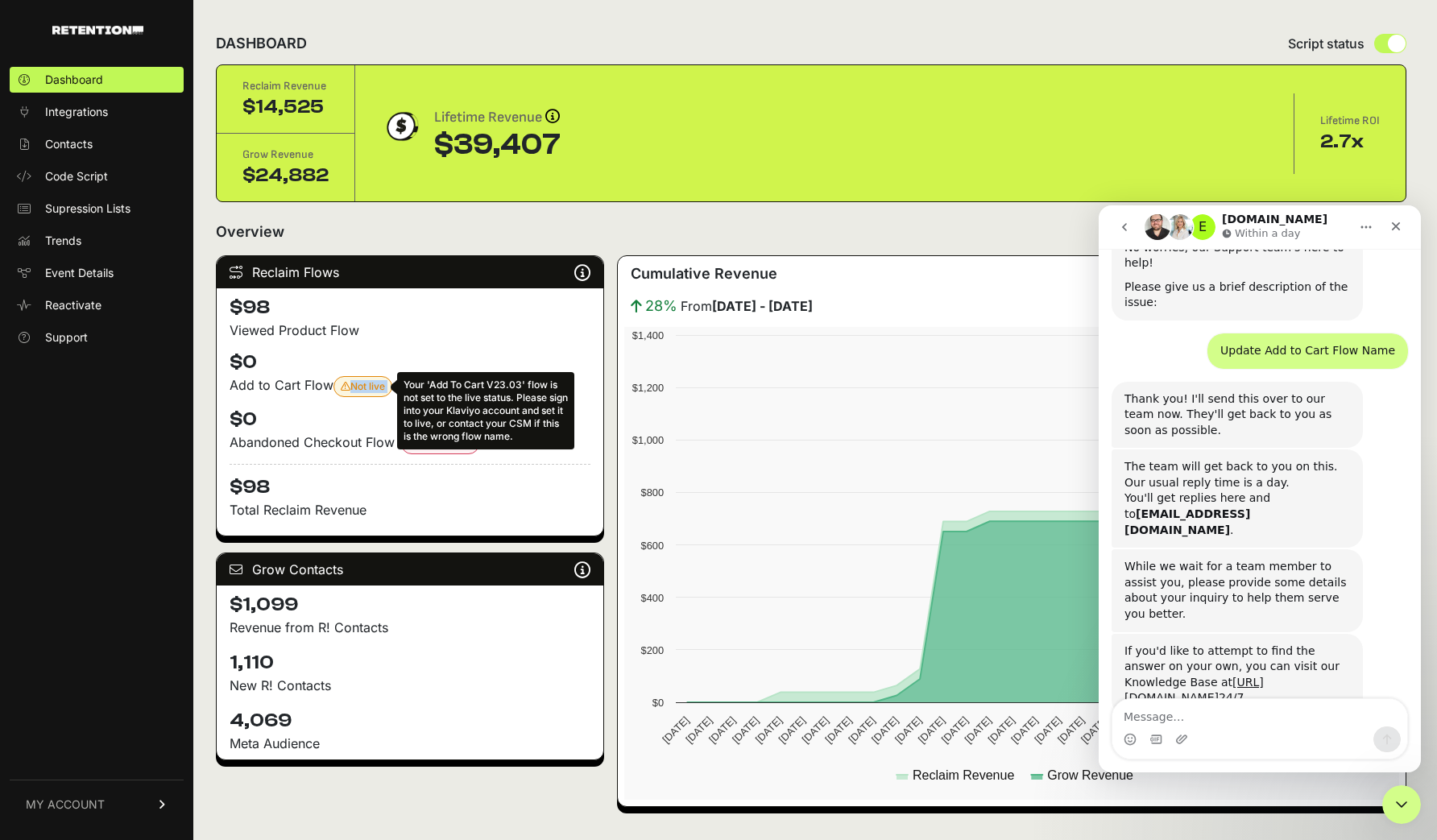
click at [383, 382] on span "Not live Your 'Add To Cart V23.03' flow is not set to the live status. Please s…" at bounding box center [362, 386] width 44 height 12
drag, startPoint x: 434, startPoint y: 383, endPoint x: 523, endPoint y: 382, distance: 89.0
click at [523, 382] on div "Your 'Add To Cart V23.03' flow is not set to the live status. Please sign into …" at bounding box center [486, 411] width 178 height 77
copy div "Add To Cart V23.03"
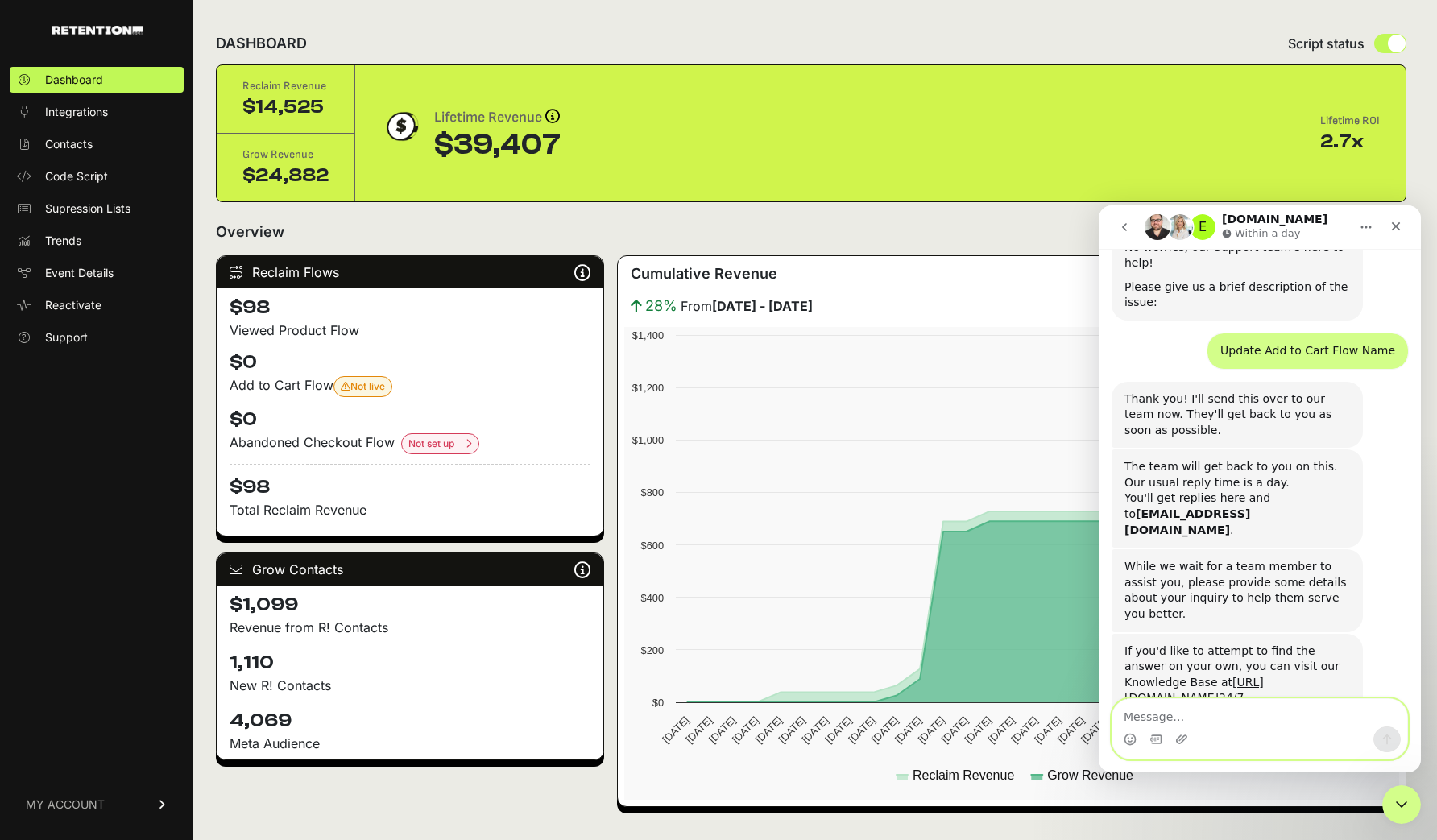
click at [1124, 722] on textarea "Message…" at bounding box center [1259, 712] width 295 height 27
paste textarea "Add To Cart V23.03"
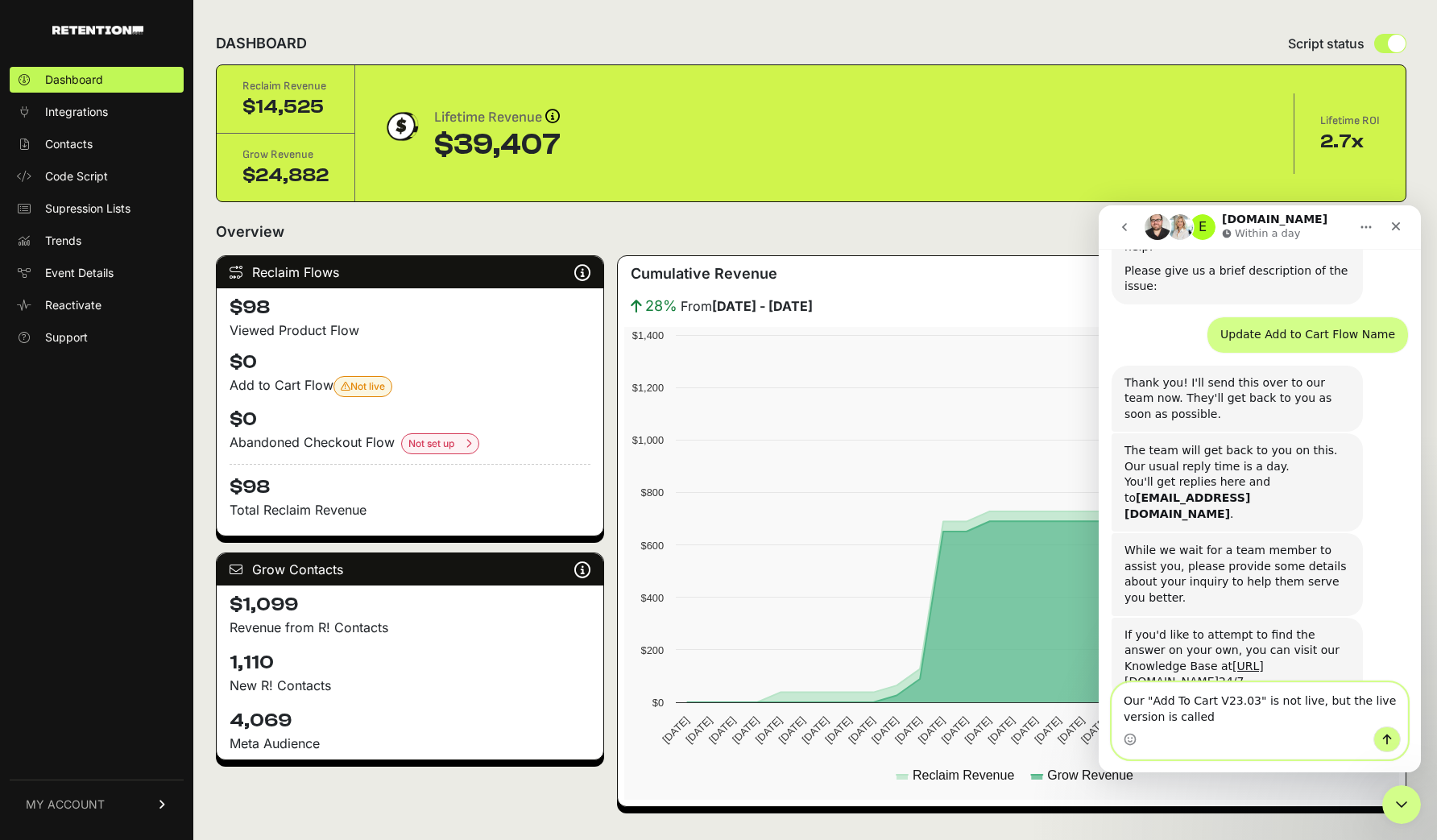
click at [1124, 716] on textarea "Our "Add To Cart V23.03" is not live, but the live version is called" at bounding box center [1259, 705] width 295 height 44
paste textarea "Add To Cart V24.09"
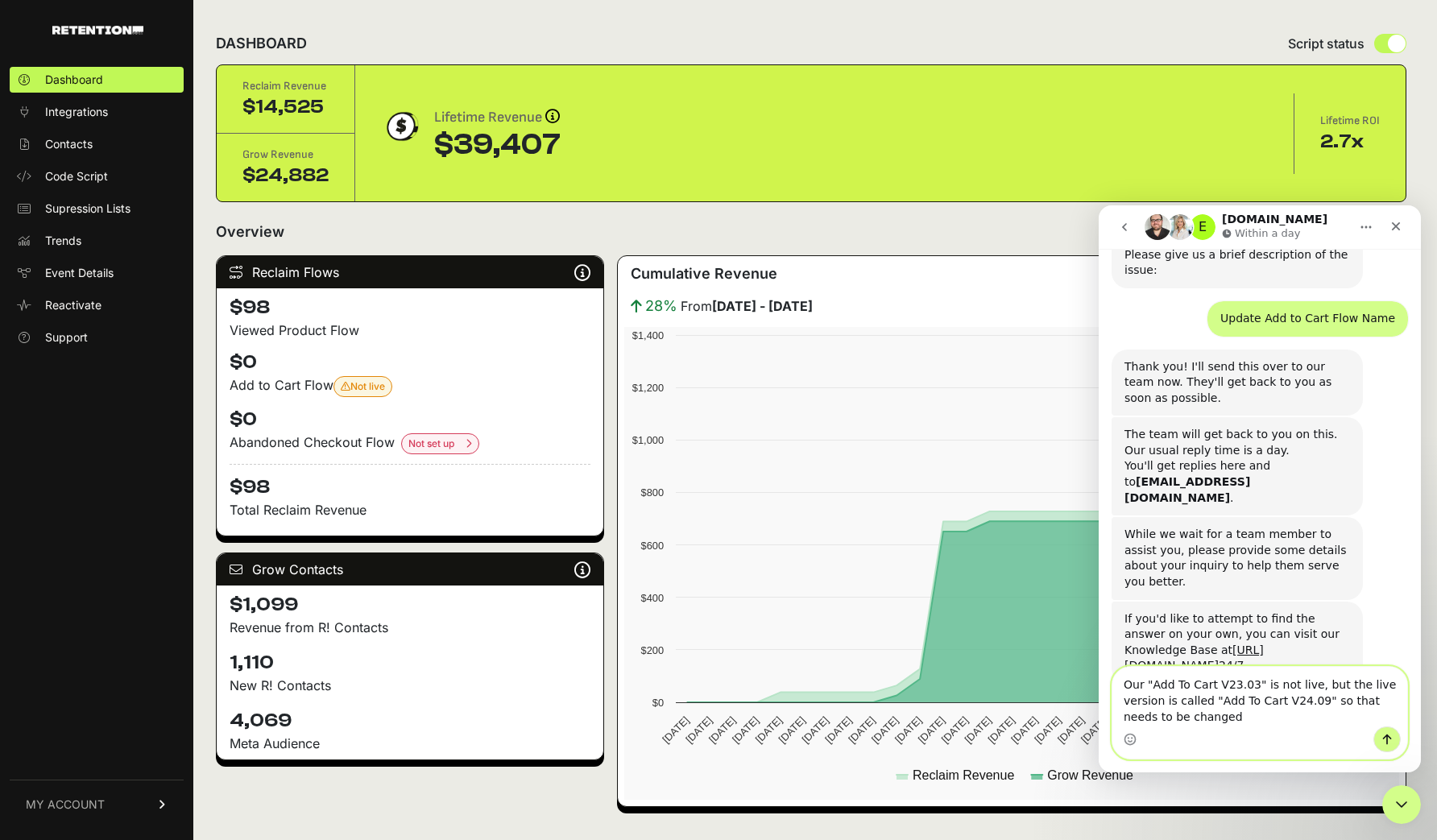
type textarea "Our "Add To Cart V23.03" is not live, but the live version is called "Add To Ca…"
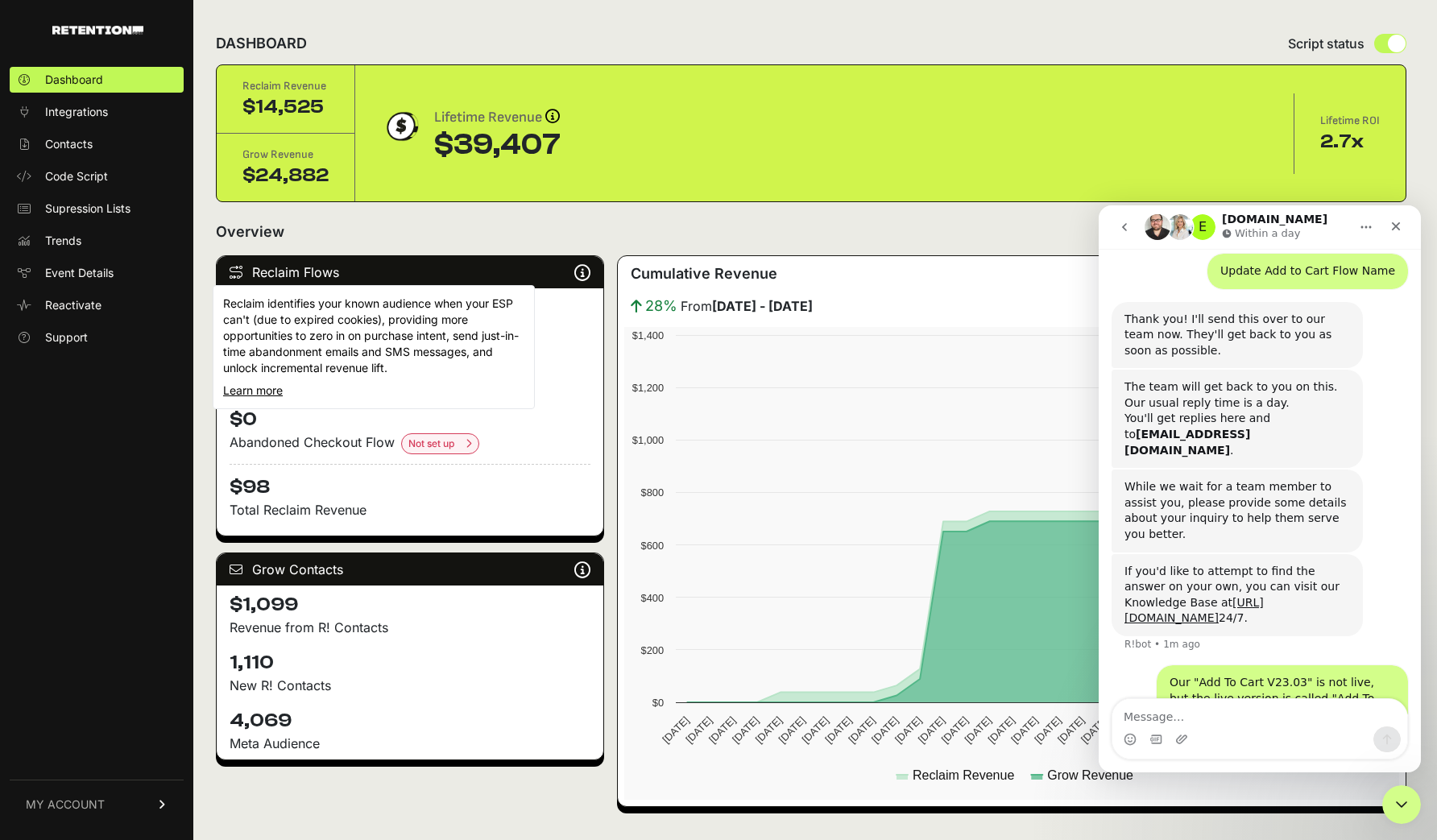
click at [581, 272] on icon at bounding box center [582, 272] width 17 height 1
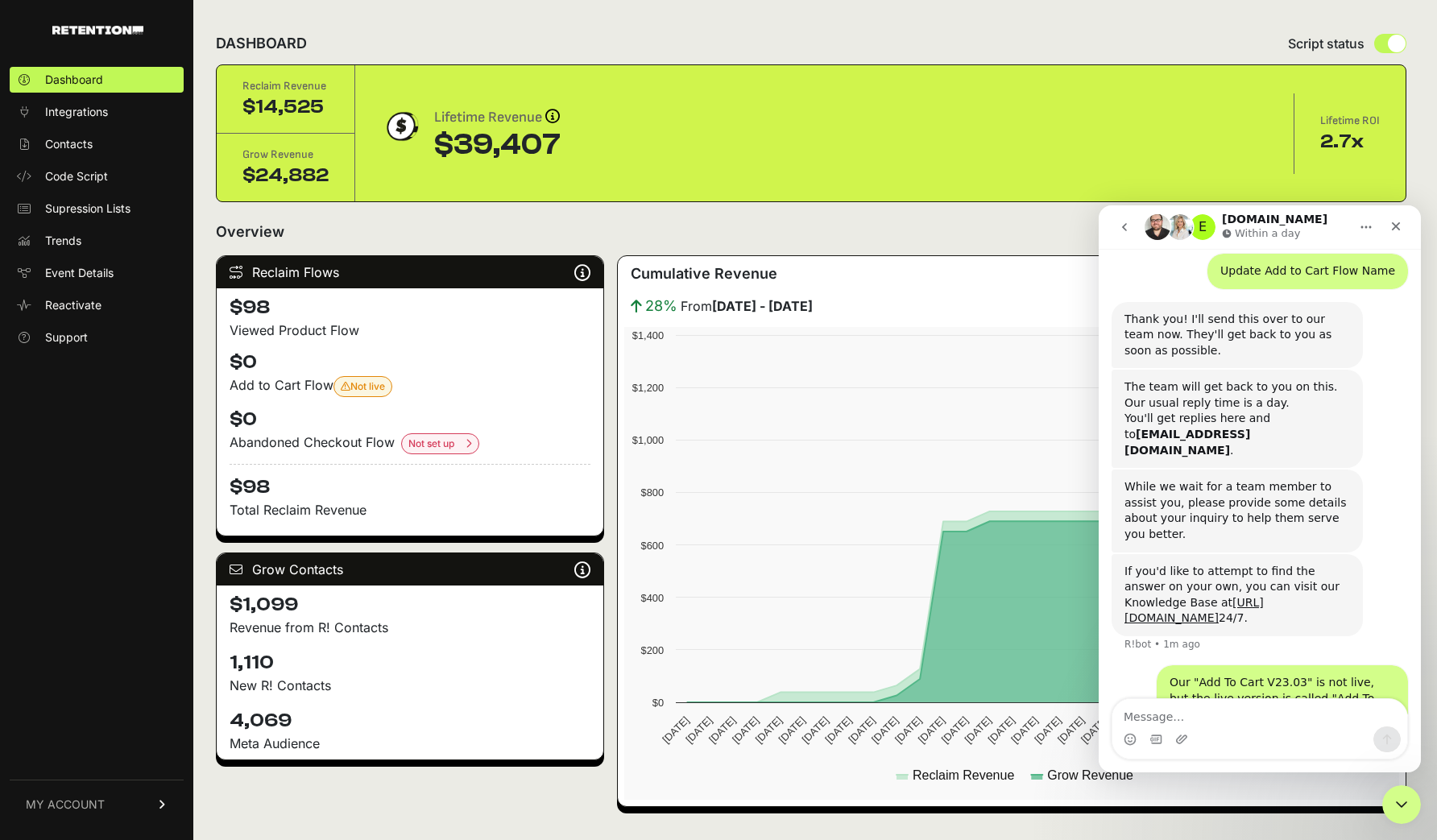
drag, startPoint x: 340, startPoint y: 272, endPoint x: 349, endPoint y: 271, distance: 9.1
click at [349, 271] on div "Reclaim Flows Reclaim identifies your known audience when your ESP can't (due t…" at bounding box center [410, 272] width 386 height 32
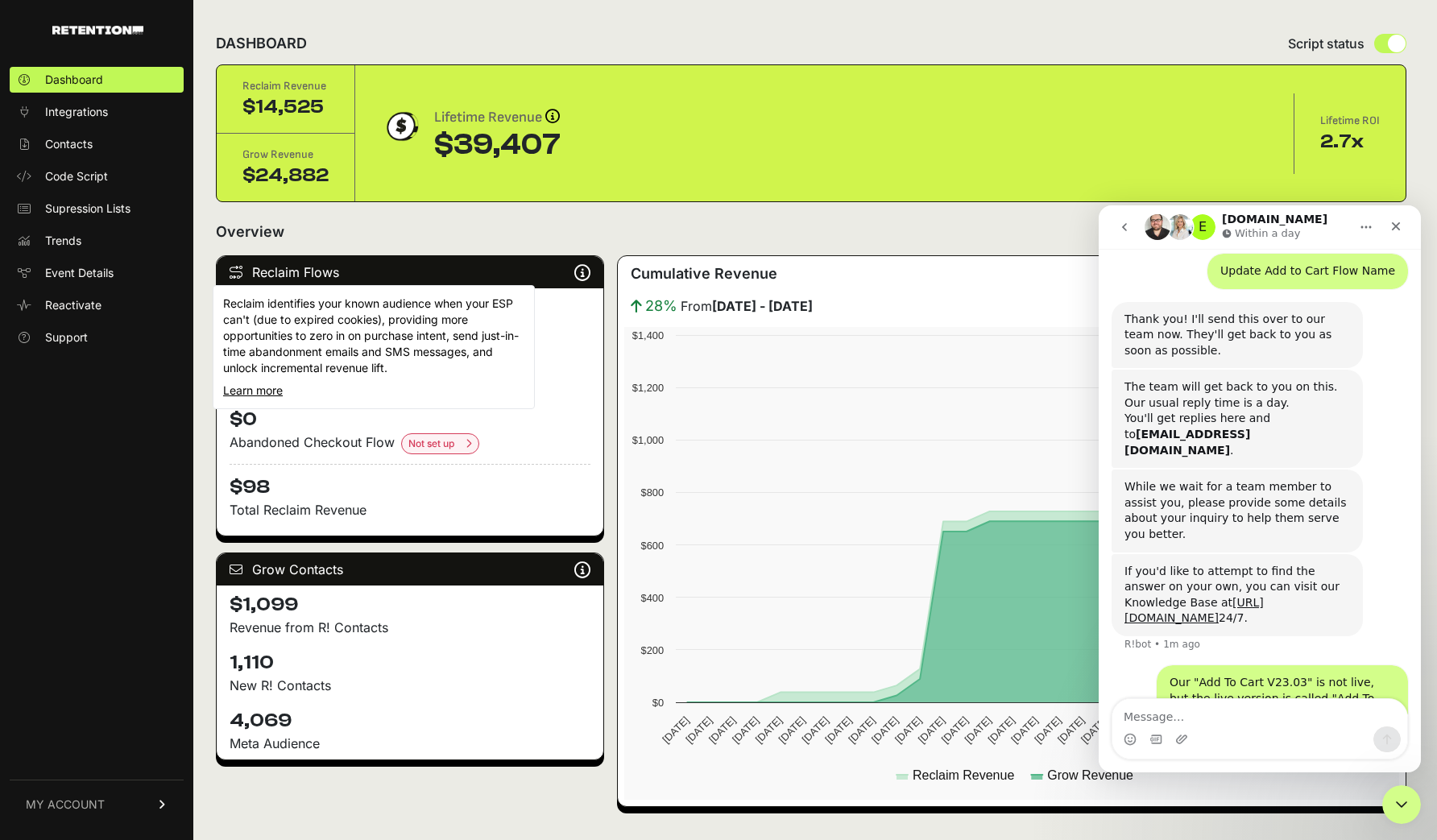
click at [588, 272] on icon at bounding box center [582, 272] width 17 height 1
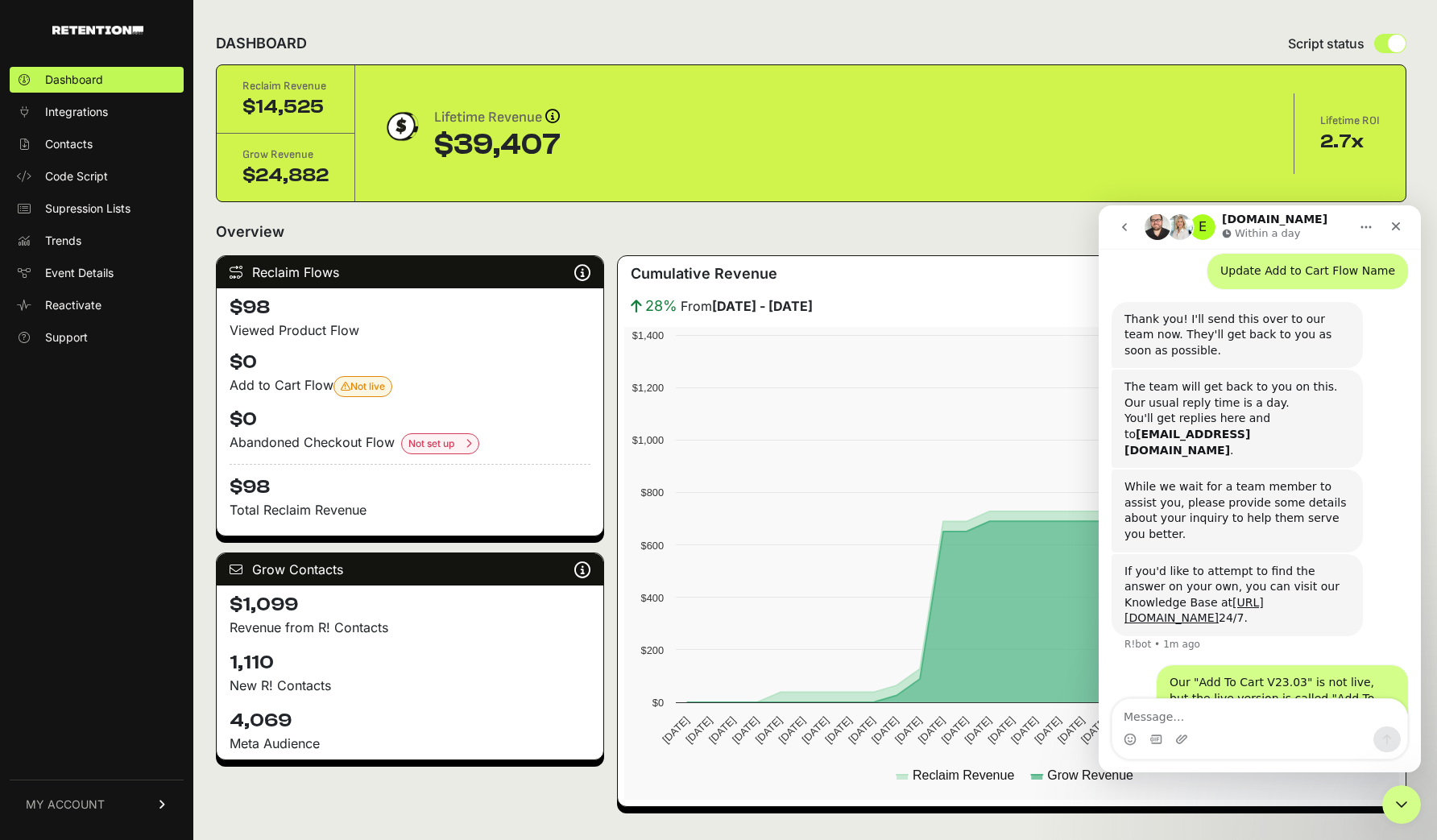
click at [260, 517] on div "$98 Viewed Product Flow $0 Add to Cart Flow Not live Your 'Add To Cart V23.03' …" at bounding box center [410, 412] width 386 height 247
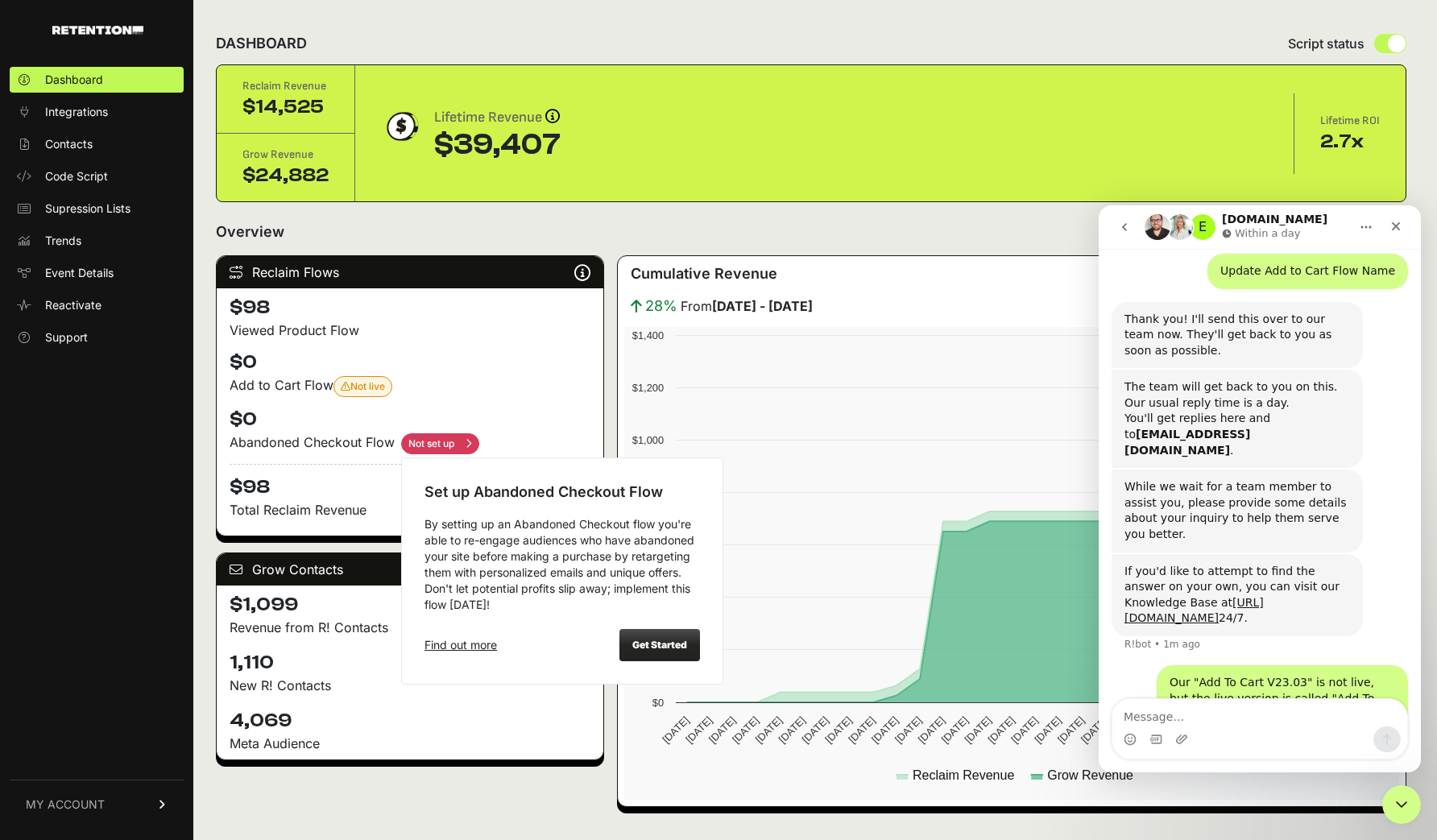
click at [433, 437] on input "checkbox" at bounding box center [440, 444] width 78 height 21
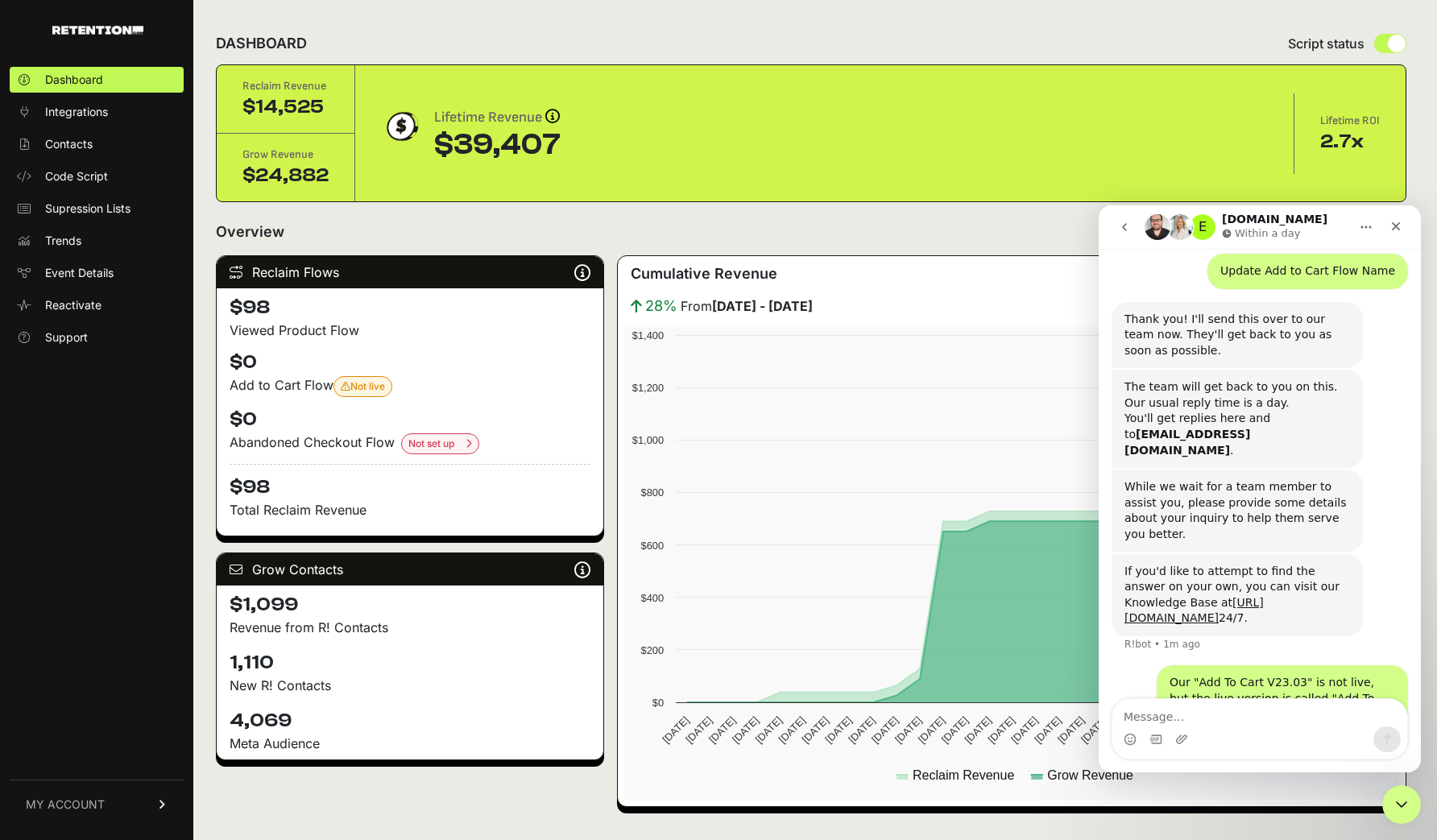
click at [358, 390] on div "Not live Your 'Add To Cart V23.03' flow is not set to the live status. Please s…" at bounding box center [362, 386] width 44 height 13
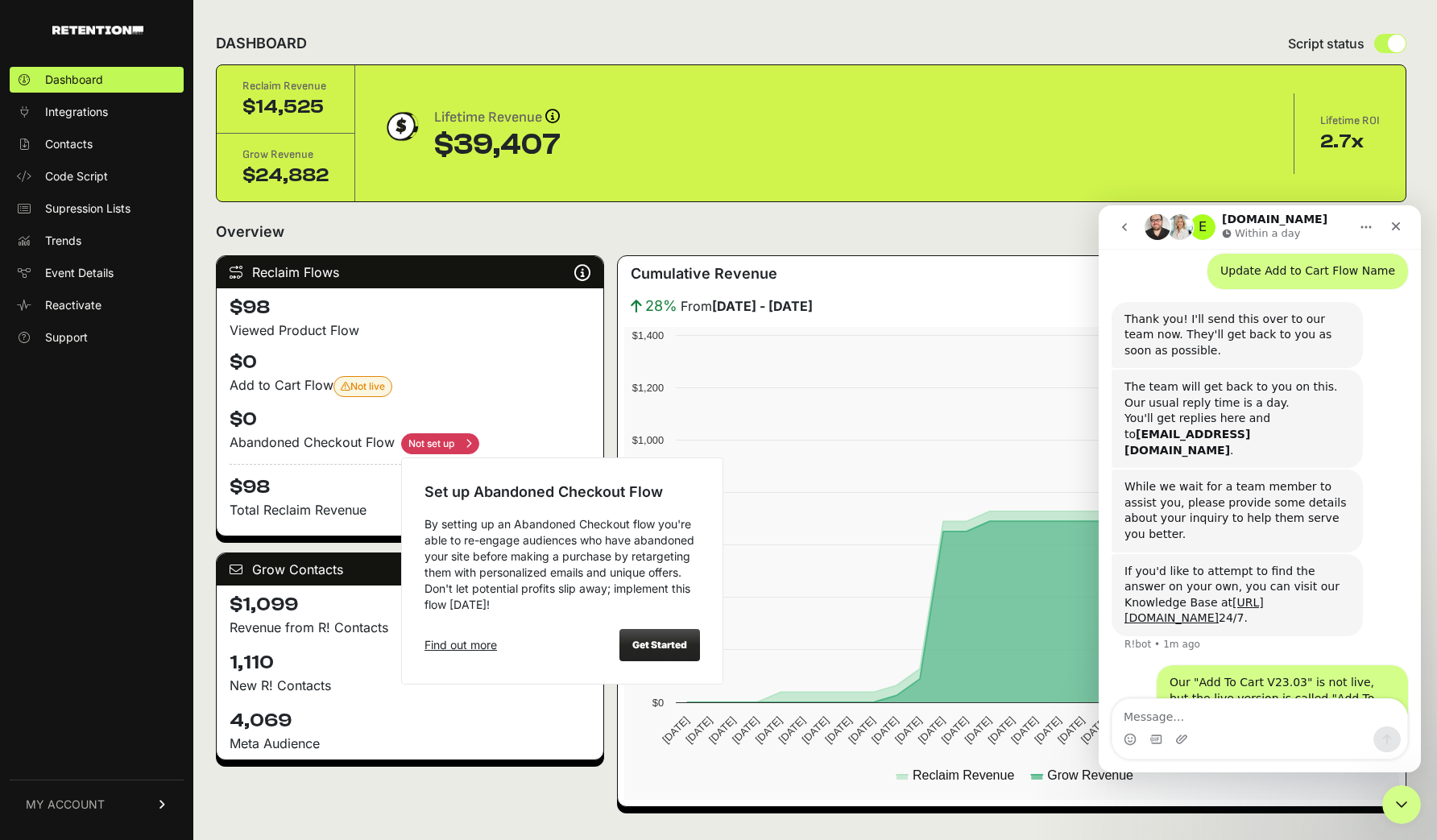
click at [440, 447] on input "checkbox" at bounding box center [440, 444] width 78 height 21
checkbox input "false"
click at [639, 633] on div "Get Started" at bounding box center [660, 645] width 81 height 32
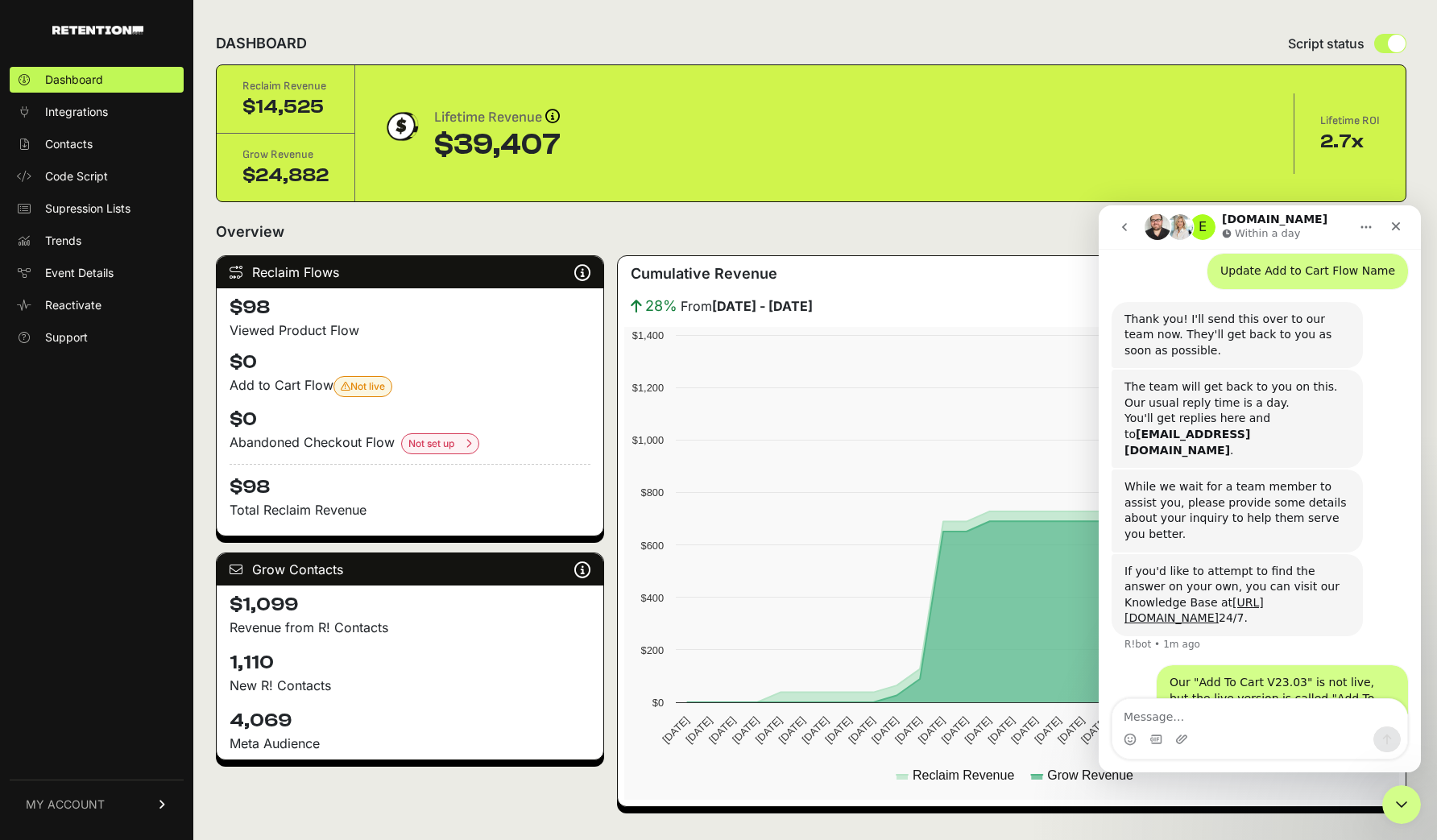
click at [228, 468] on div "$98 Viewed Product Flow $0 Add to Cart Flow Not live Your 'Add To Cart V23.03' …" at bounding box center [410, 412] width 386 height 247
click at [1124, 716] on textarea "Message…" at bounding box center [1259, 712] width 295 height 27
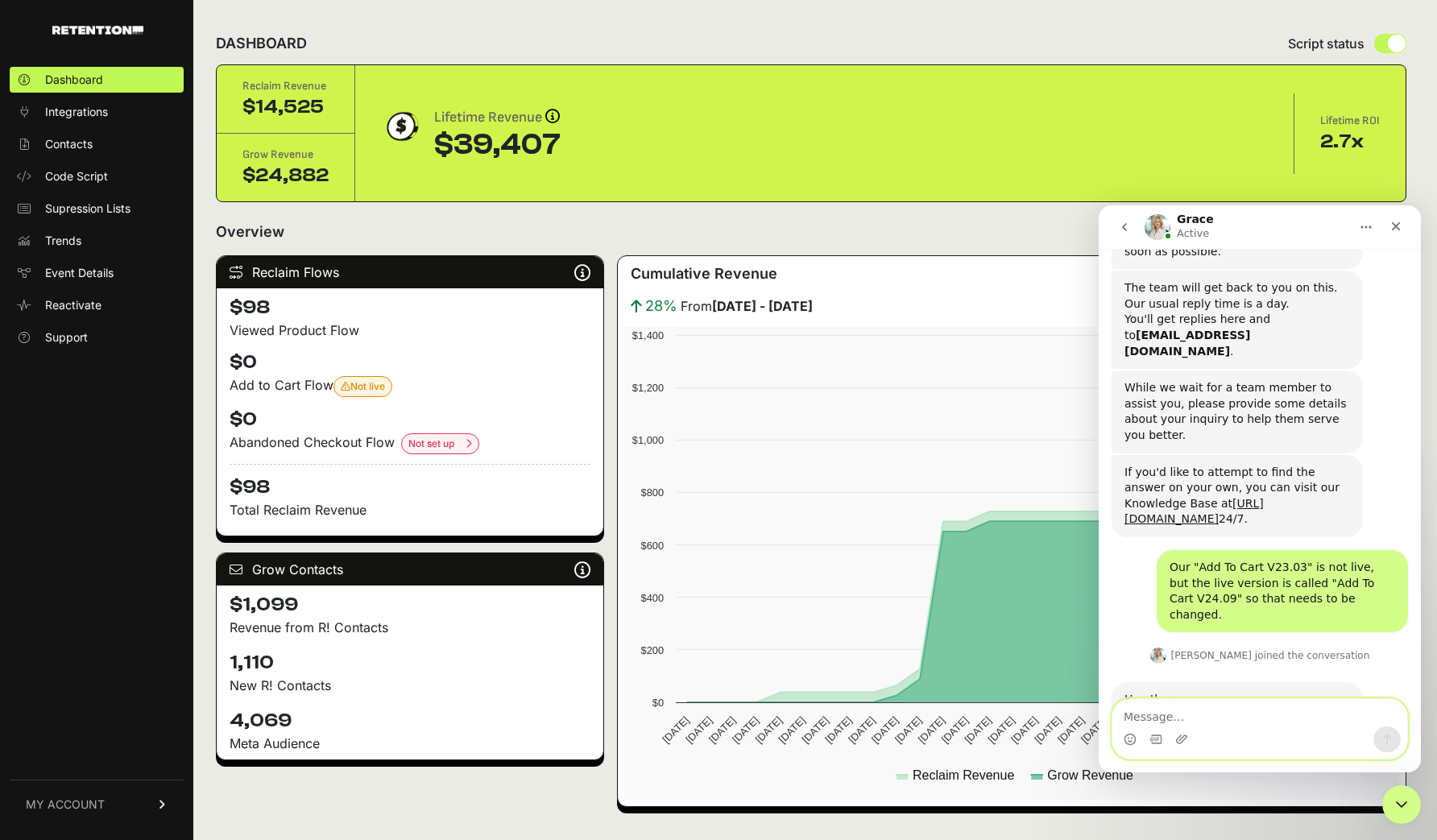
scroll to position [779, 0]
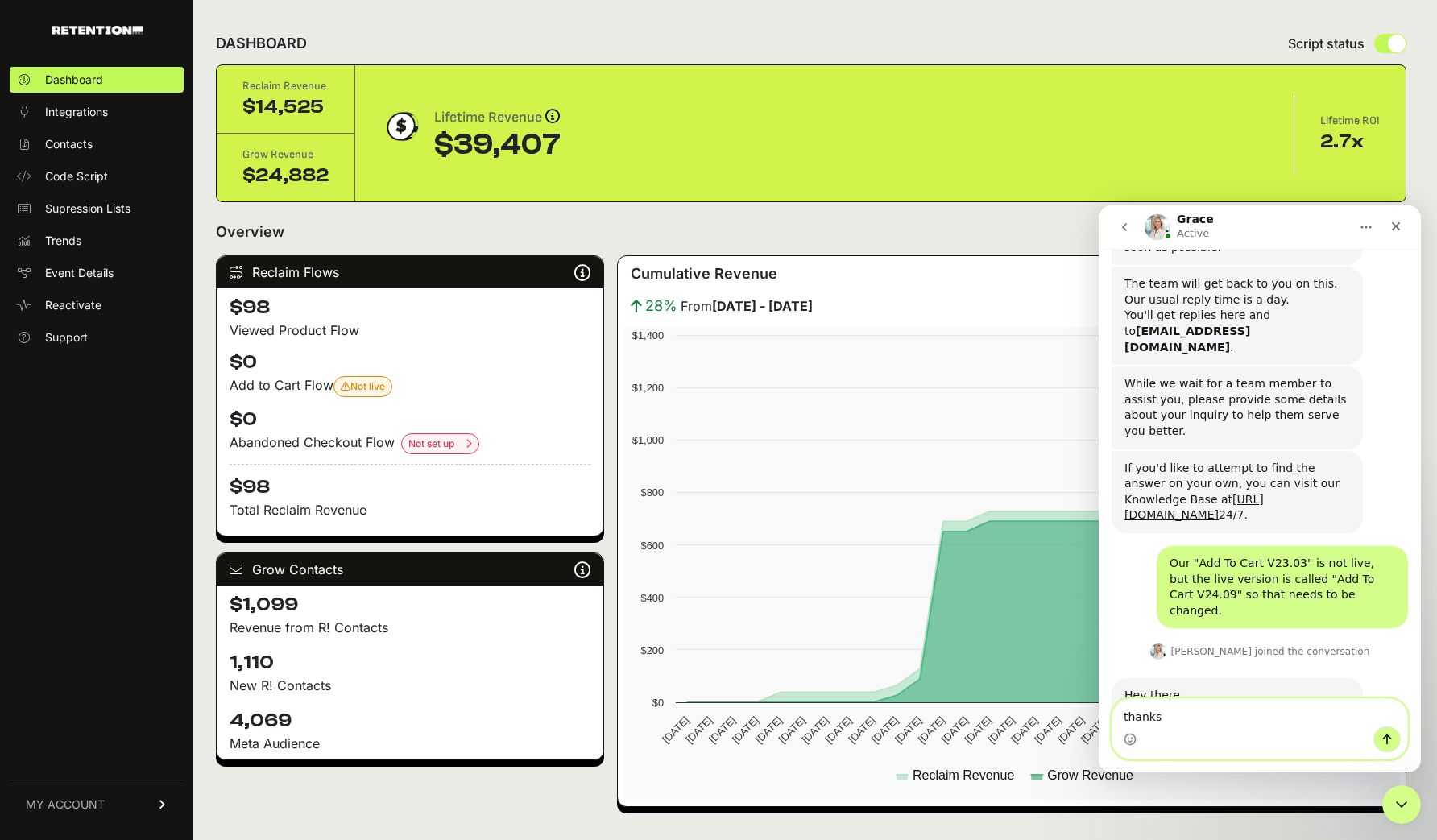
type textarea "thanks!"
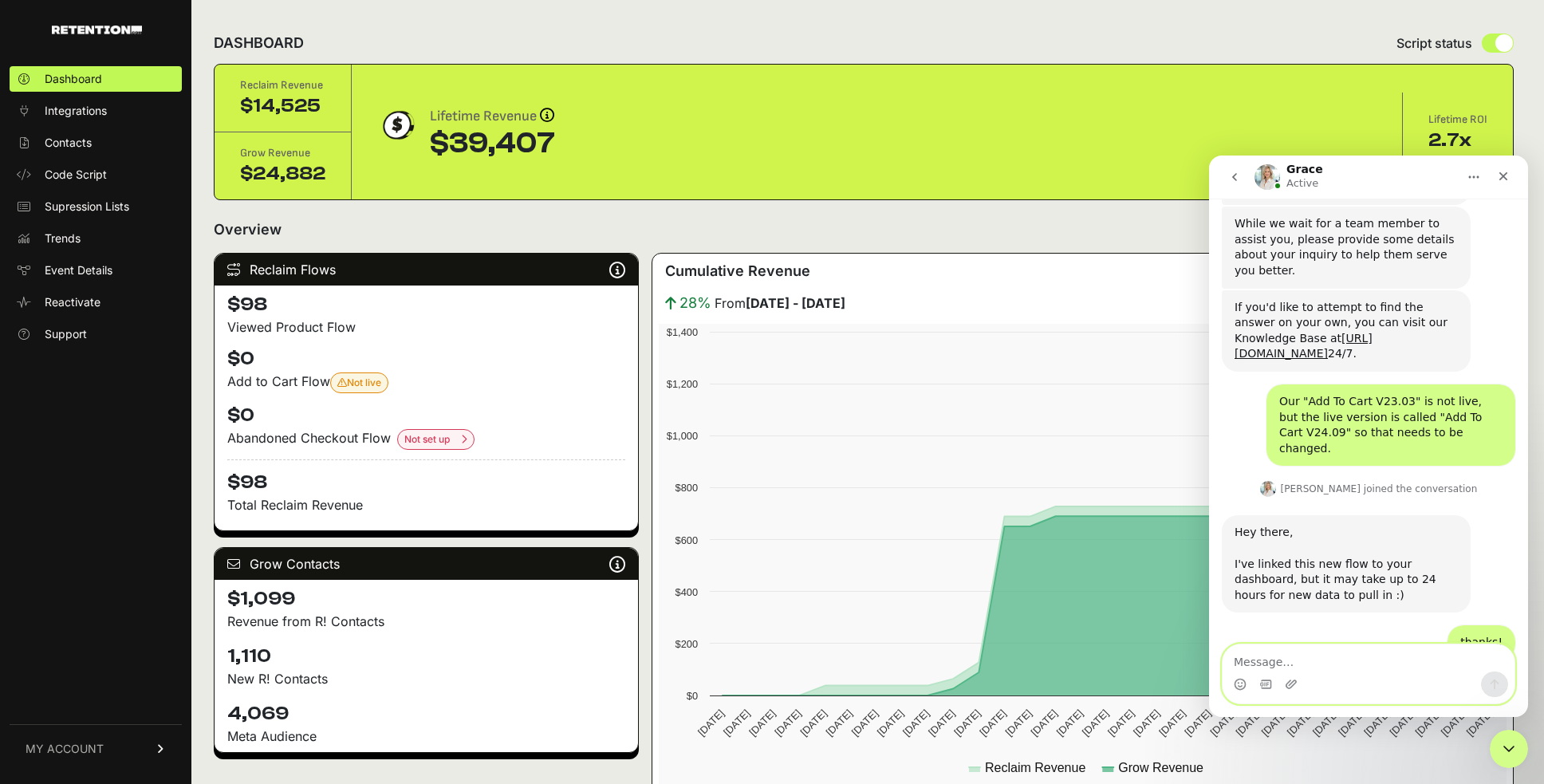
scroll to position [882, 0]
type textarea "all set"
